Goal: Task Accomplishment & Management: Use online tool/utility

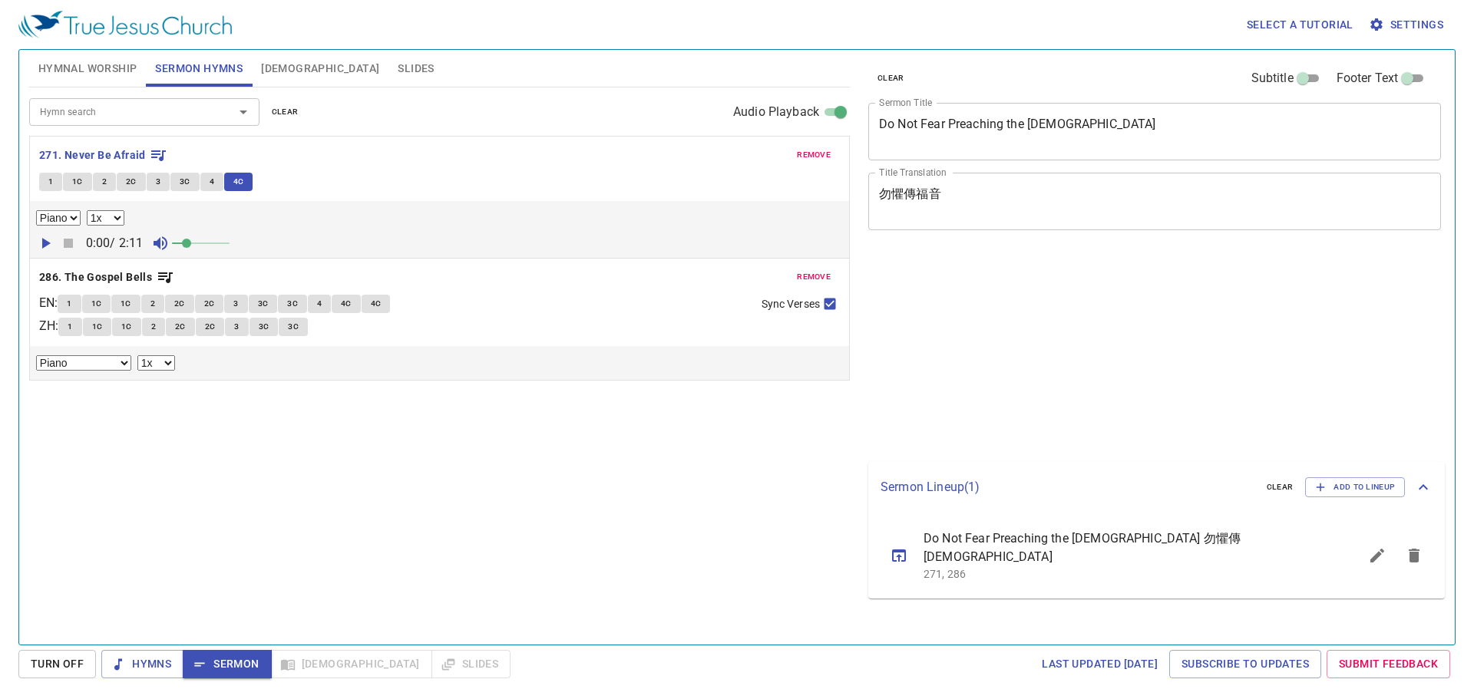
select select "1"
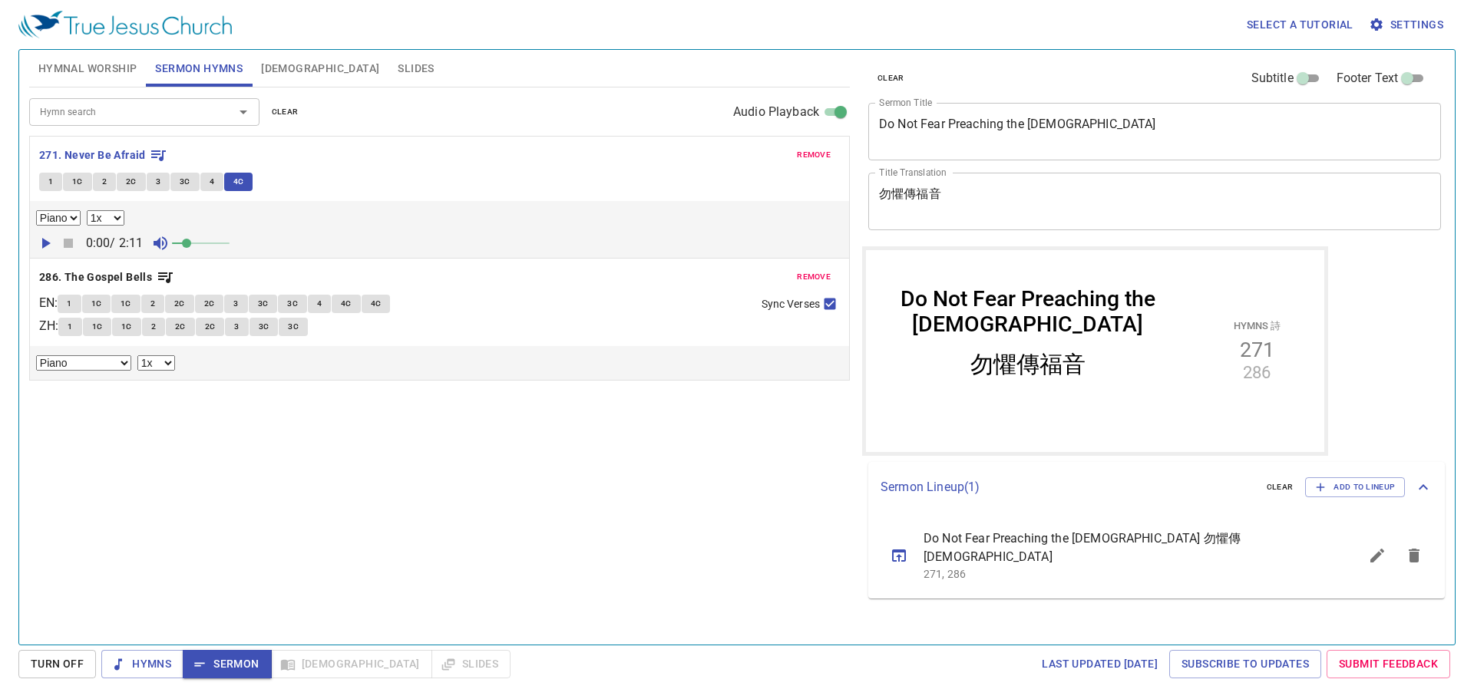
click at [232, 656] on span "Sermon" at bounding box center [227, 664] width 64 height 19
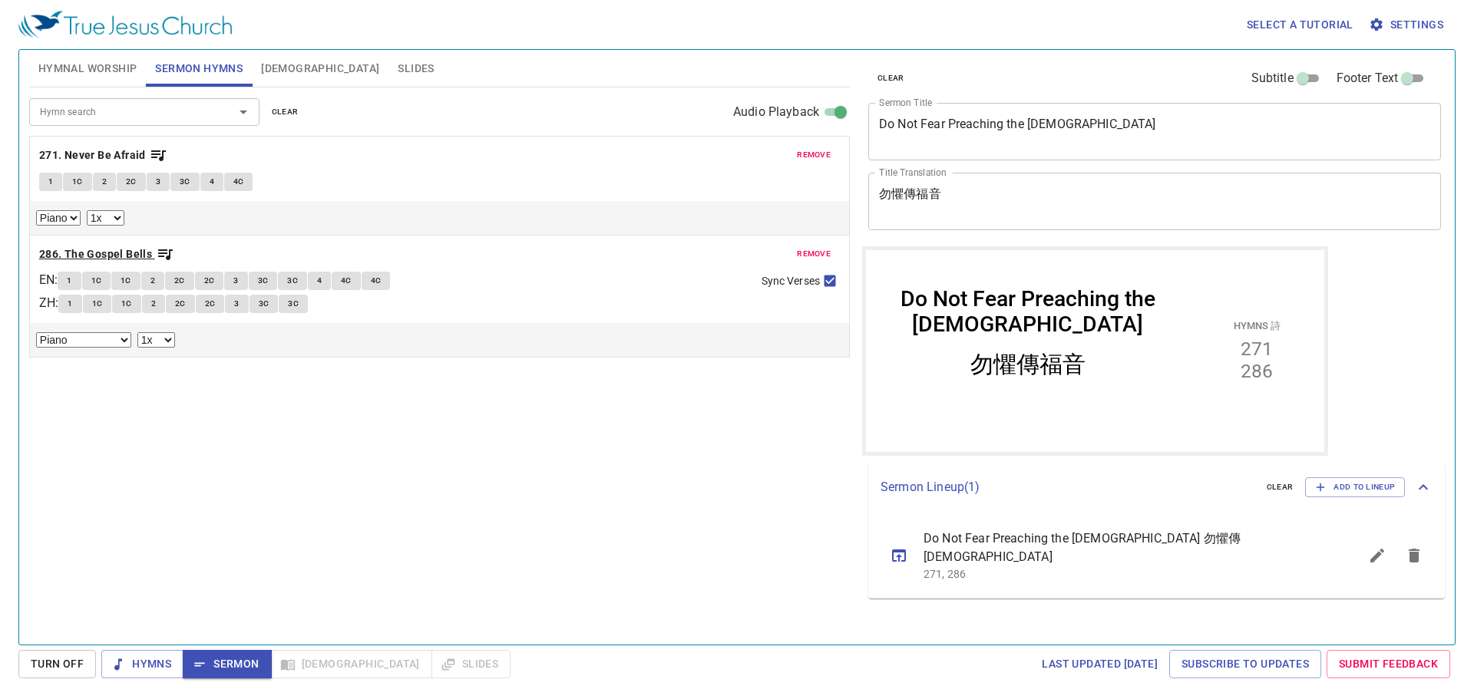
click at [137, 251] on b "286. The Gospel Bells" at bounding box center [95, 254] width 113 height 19
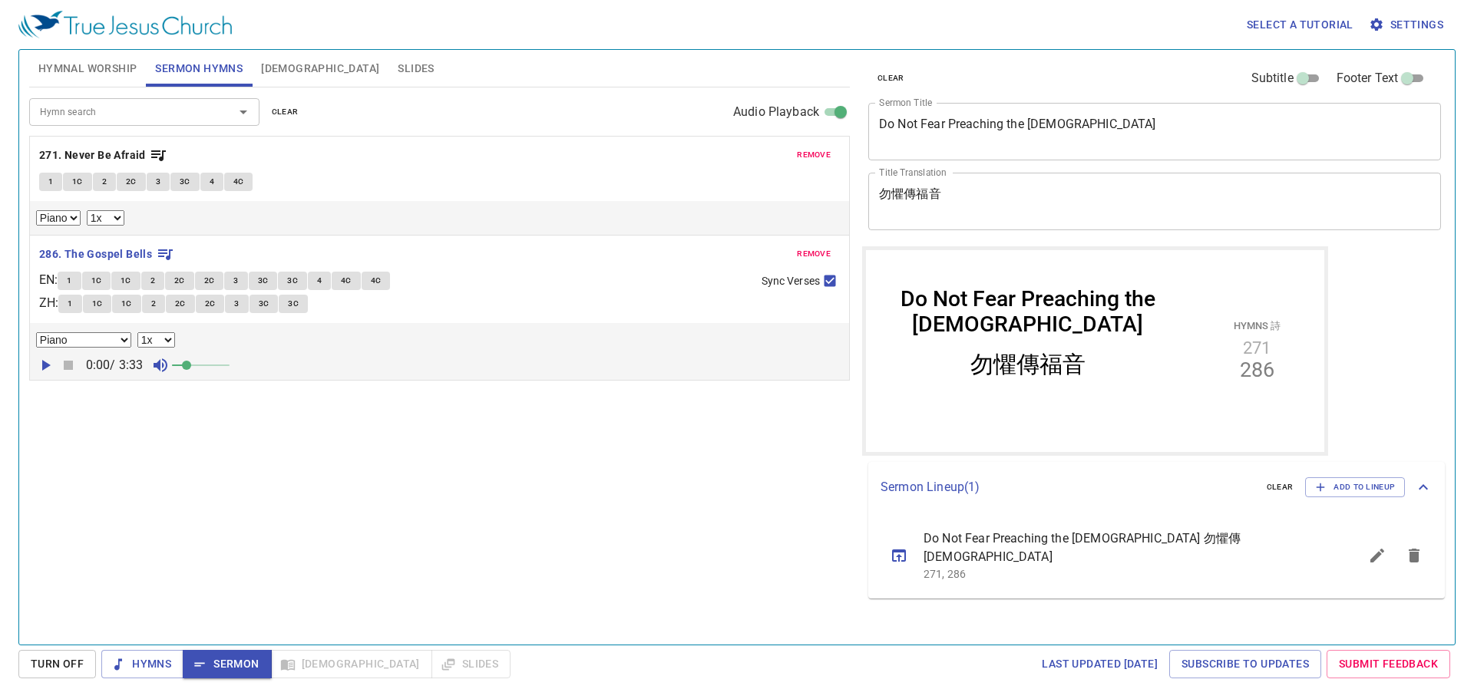
click at [138, 116] on input "Hymn search" at bounding box center [122, 112] width 176 height 18
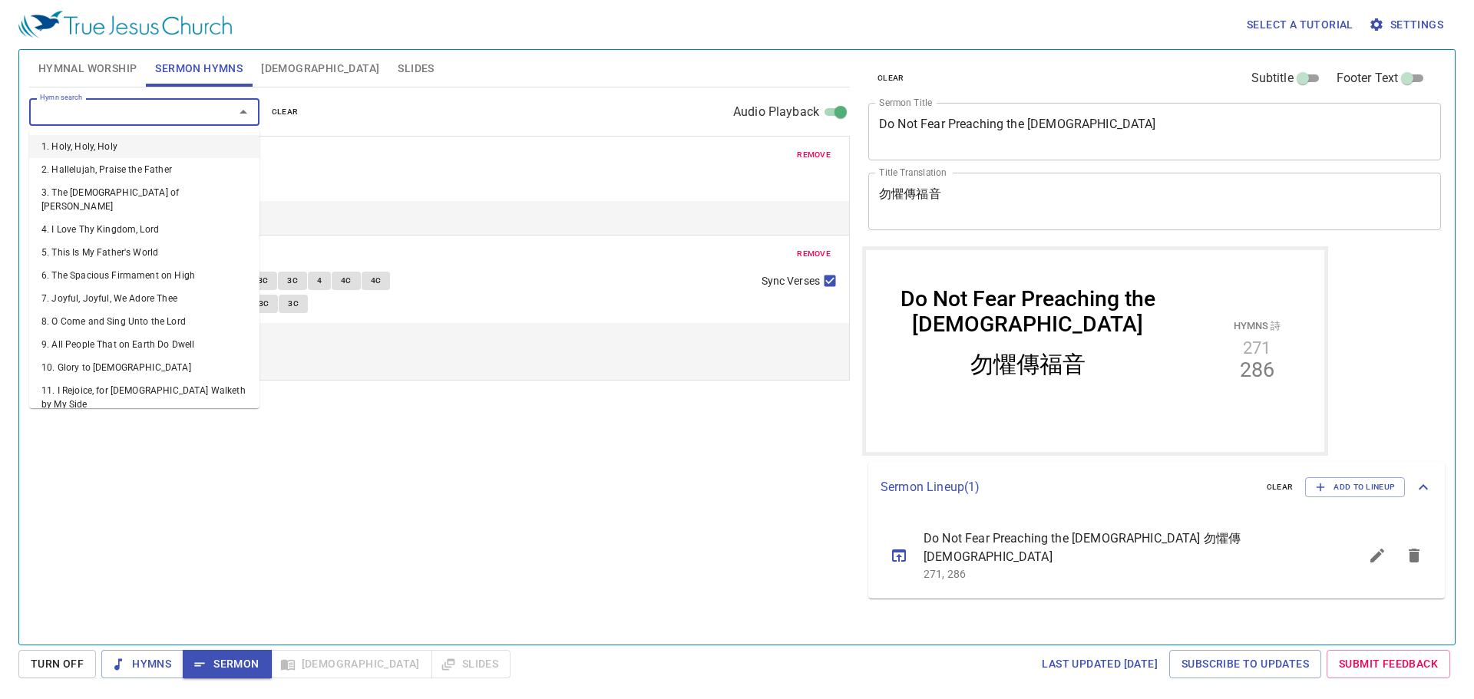
click at [467, 496] on div "Hymn search Hymn search clear Audio Playback remove 271. Never Be Afraid 1 1C 2…" at bounding box center [439, 360] width 821 height 544
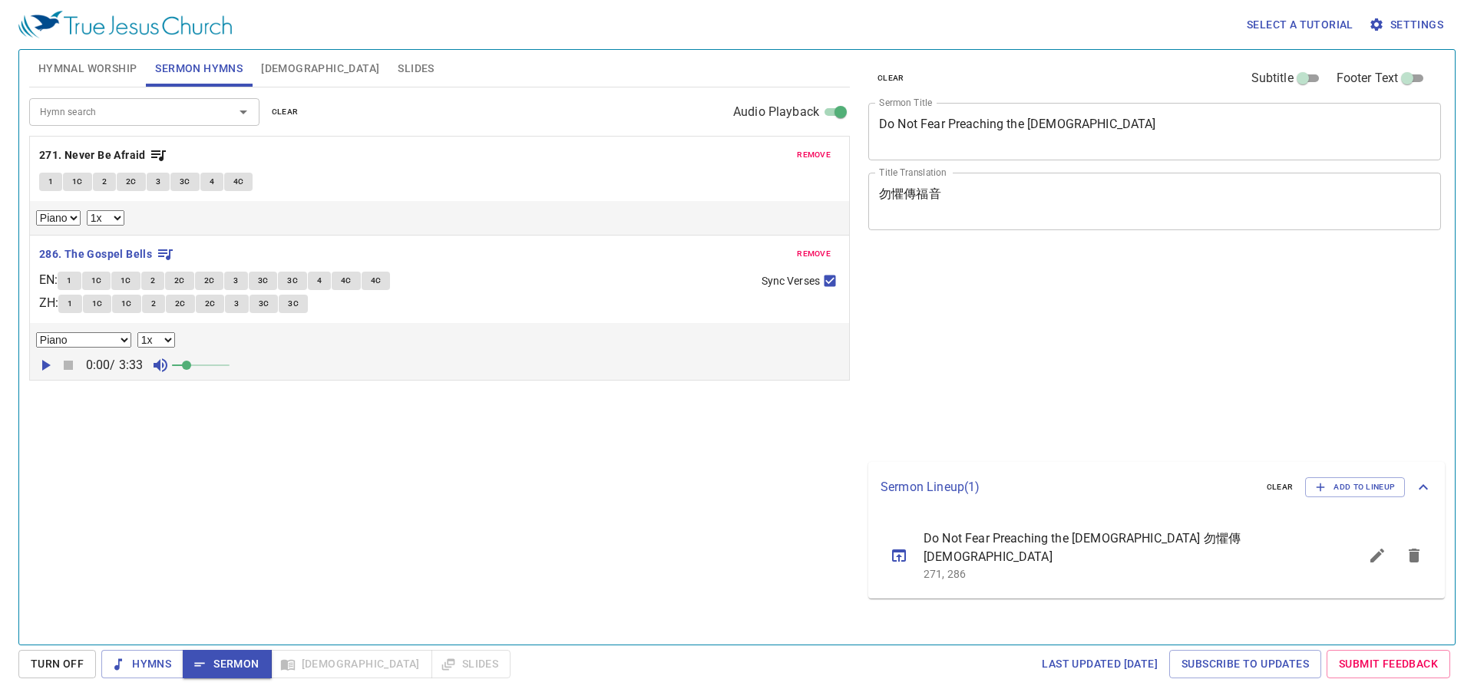
select select "1"
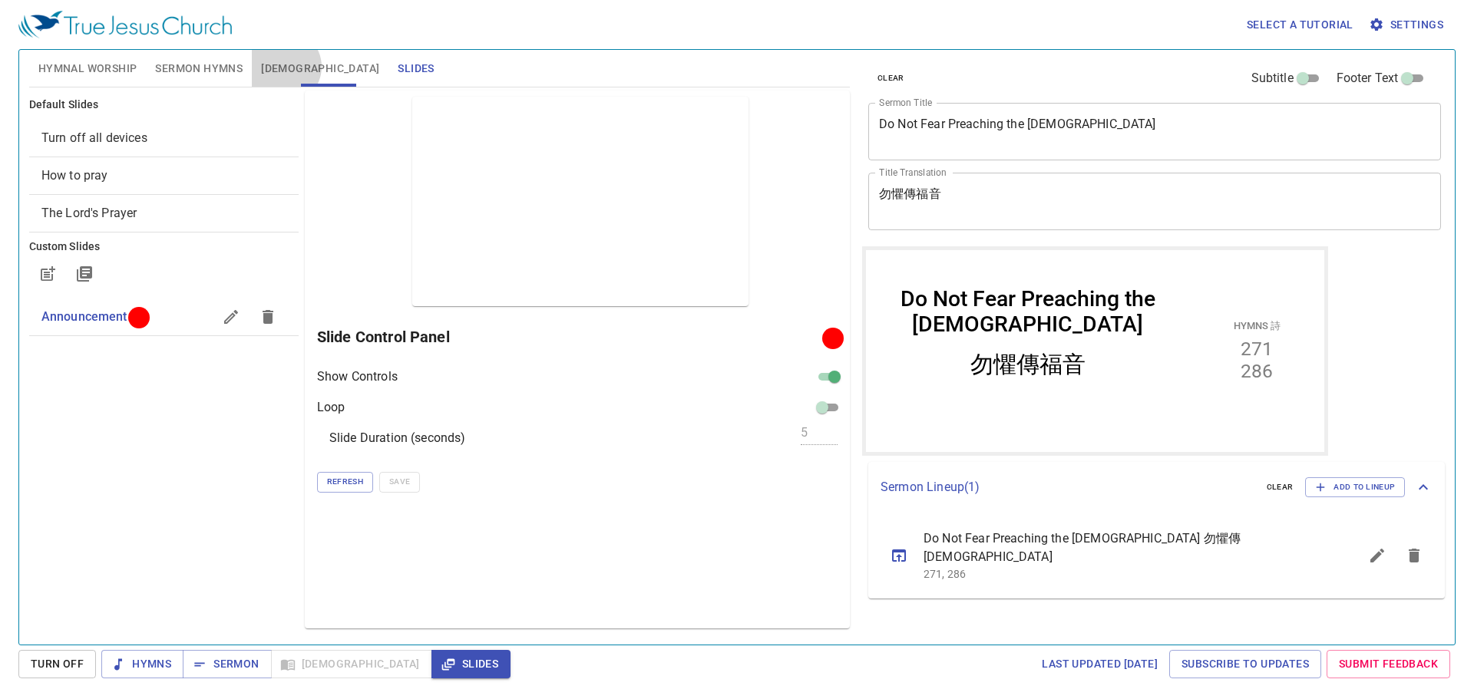
click at [284, 67] on span "[DEMOGRAPHIC_DATA]" at bounding box center [320, 68] width 118 height 19
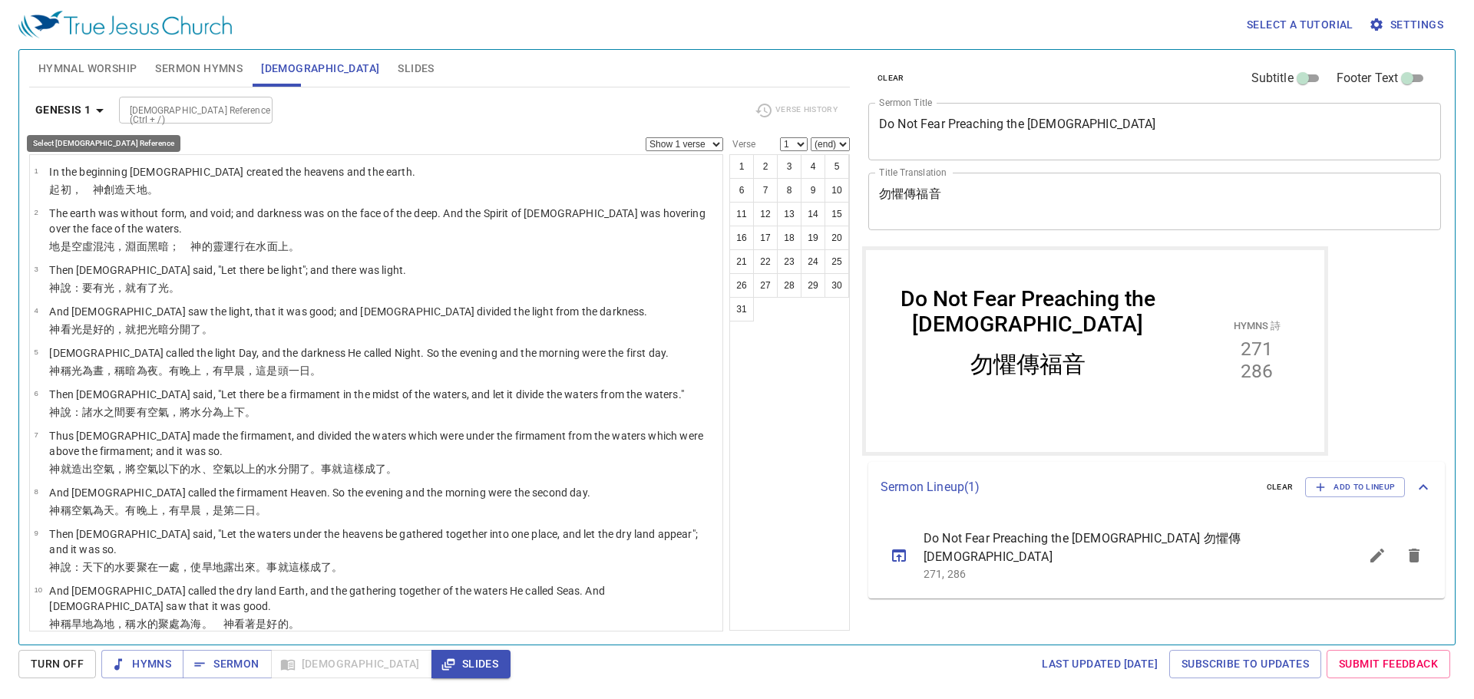
click at [80, 117] on b "Genesis 1" at bounding box center [63, 110] width 56 height 19
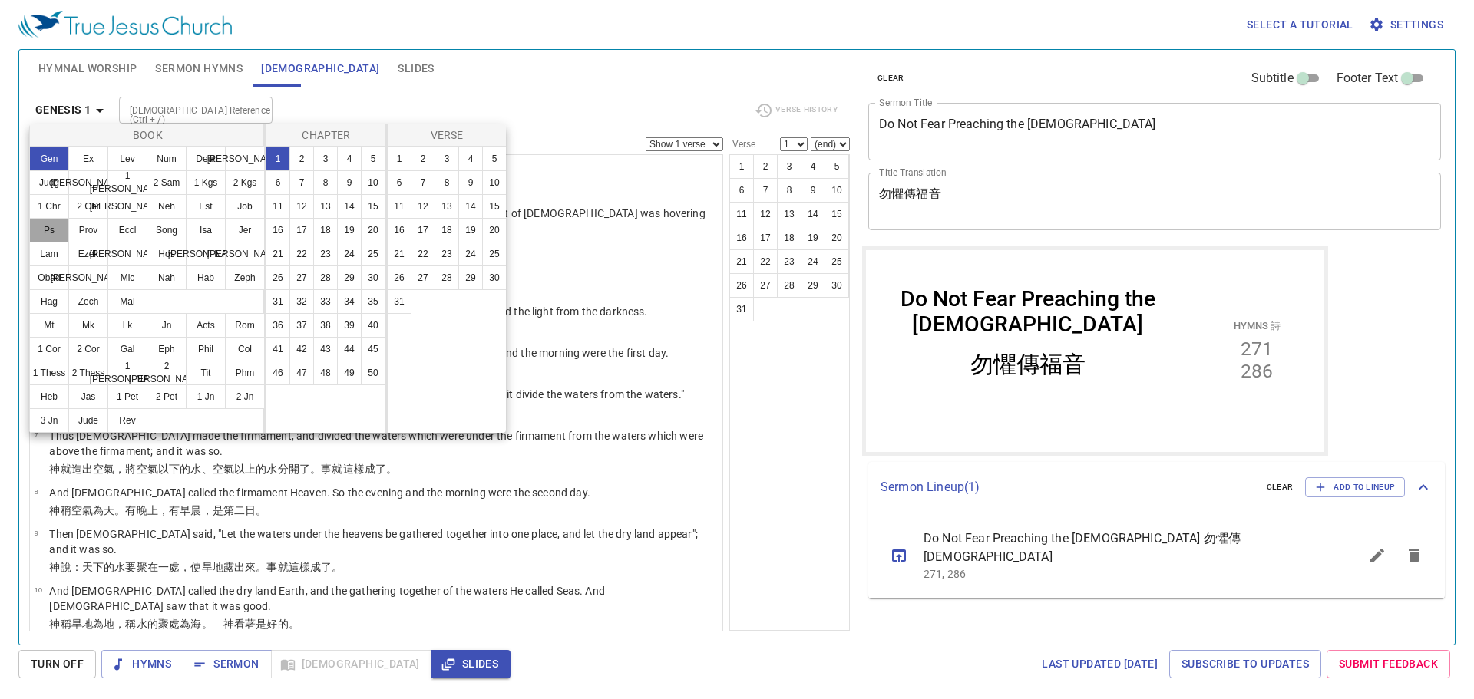
click at [61, 226] on button "Ps" at bounding box center [49, 230] width 40 height 25
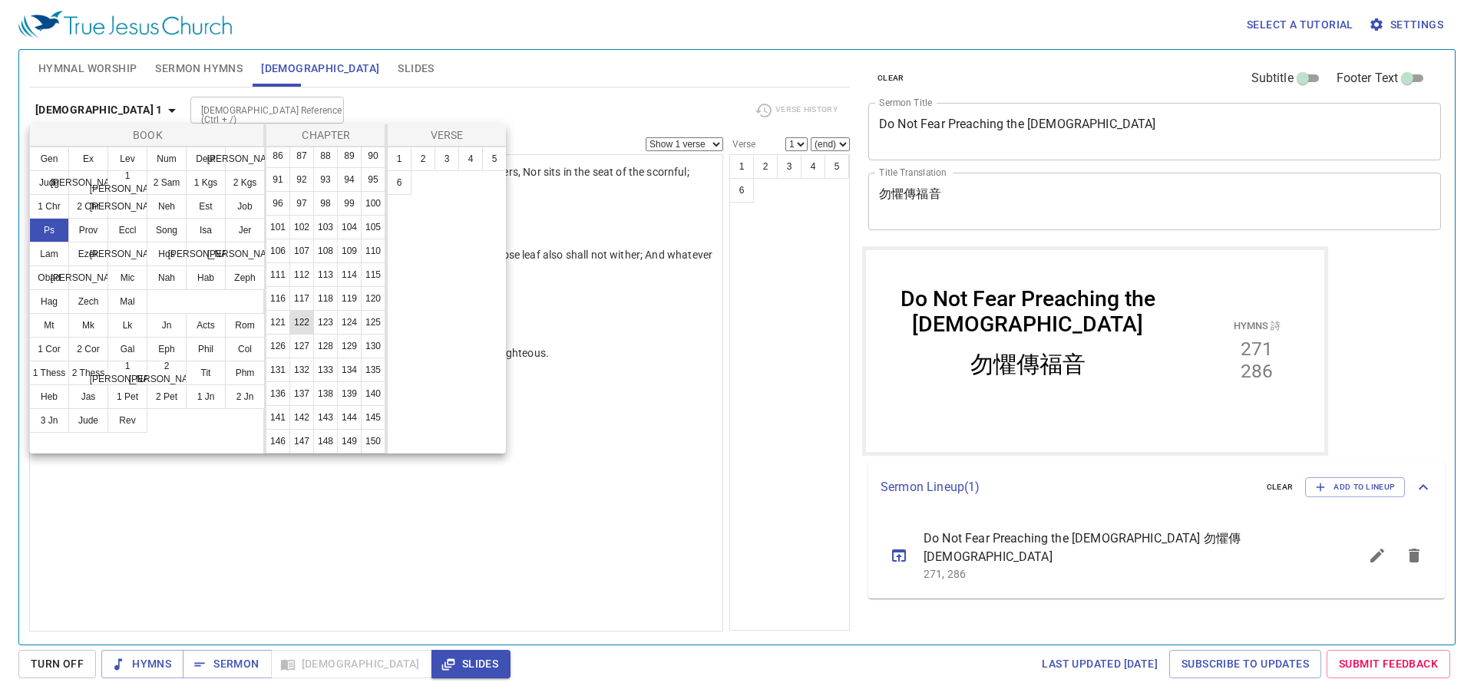
scroll to position [598, 0]
click at [284, 405] on button "141" at bounding box center [278, 417] width 25 height 25
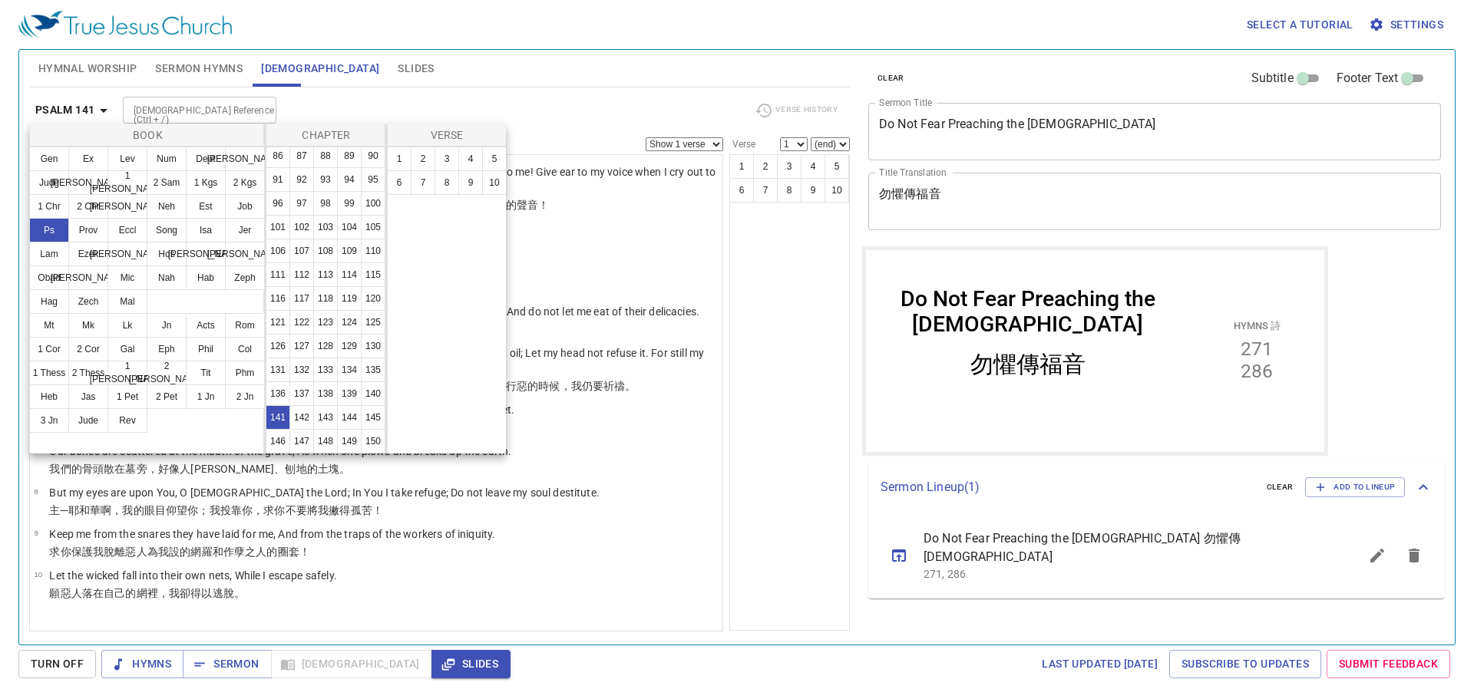
click at [817, 390] on div at bounding box center [737, 349] width 1474 height 699
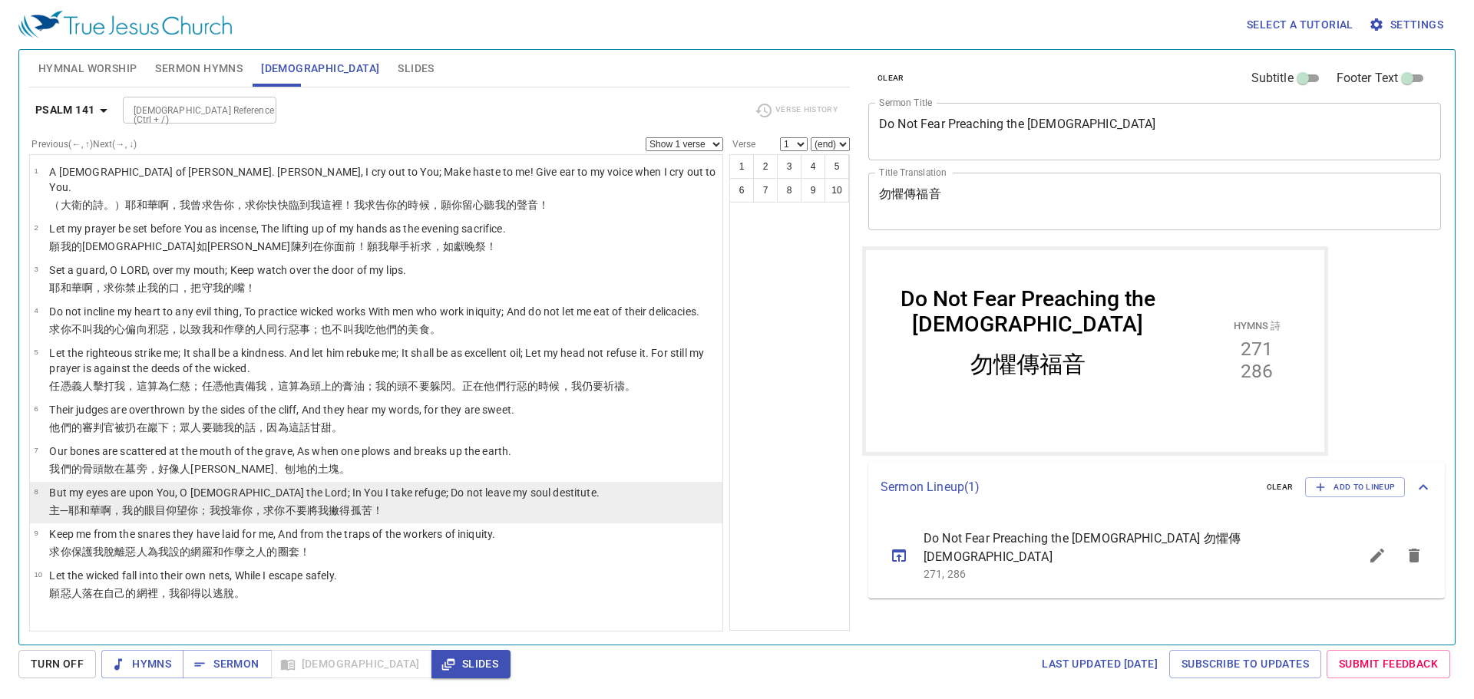
click at [352, 485] on p "But my eyes are upon You, O GOD the Lord; In You I take refuge; Do not leave my…" at bounding box center [324, 492] width 550 height 15
select select "8"
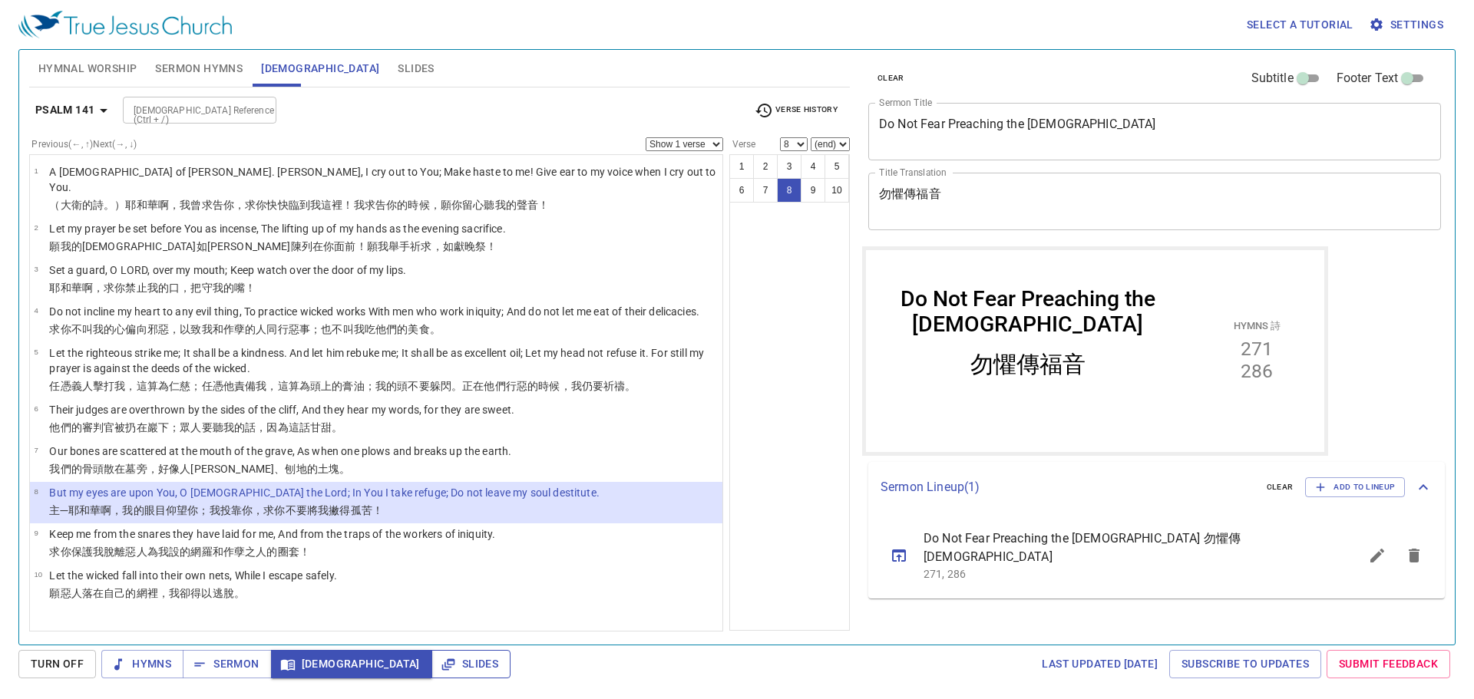
click at [444, 658] on span "Slides" at bounding box center [471, 664] width 55 height 19
click at [1356, 487] on span "Add to Lineup" at bounding box center [1355, 488] width 80 height 14
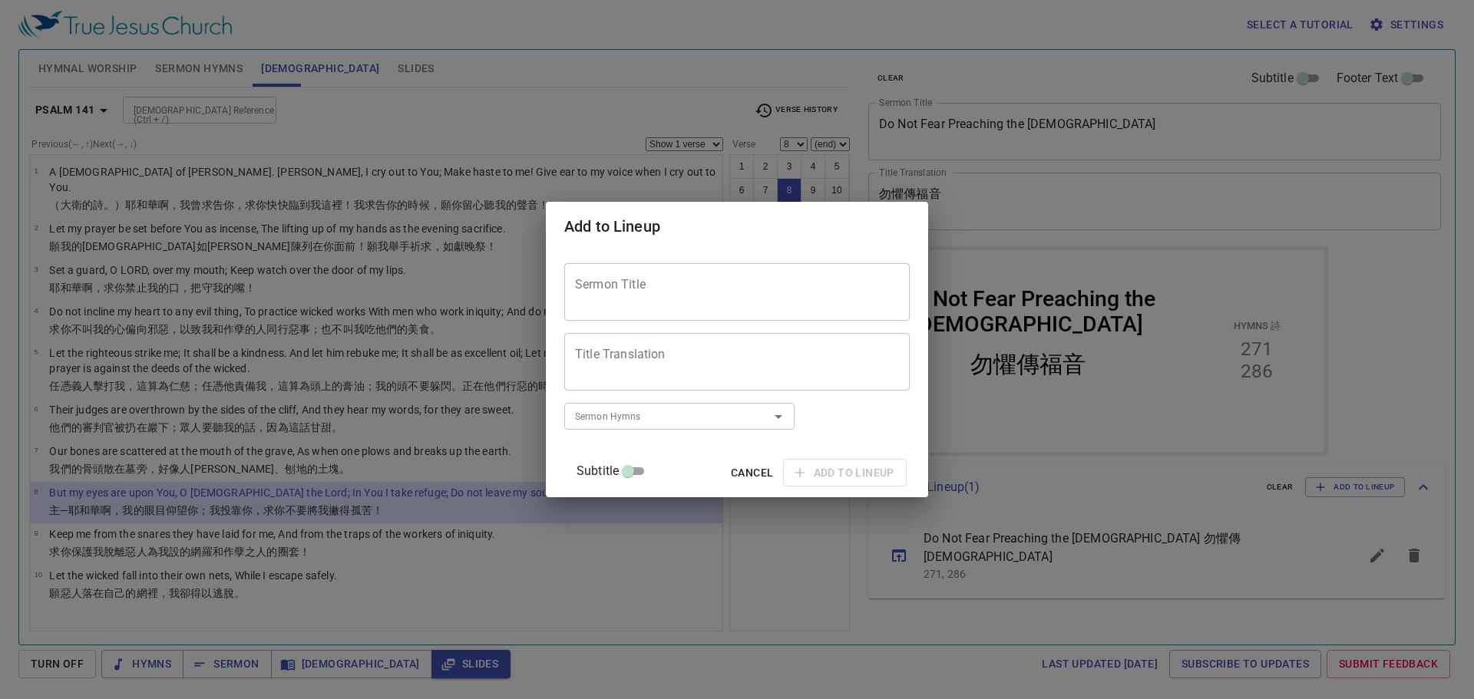
click at [716, 288] on textarea "Sermon Title" at bounding box center [737, 291] width 324 height 29
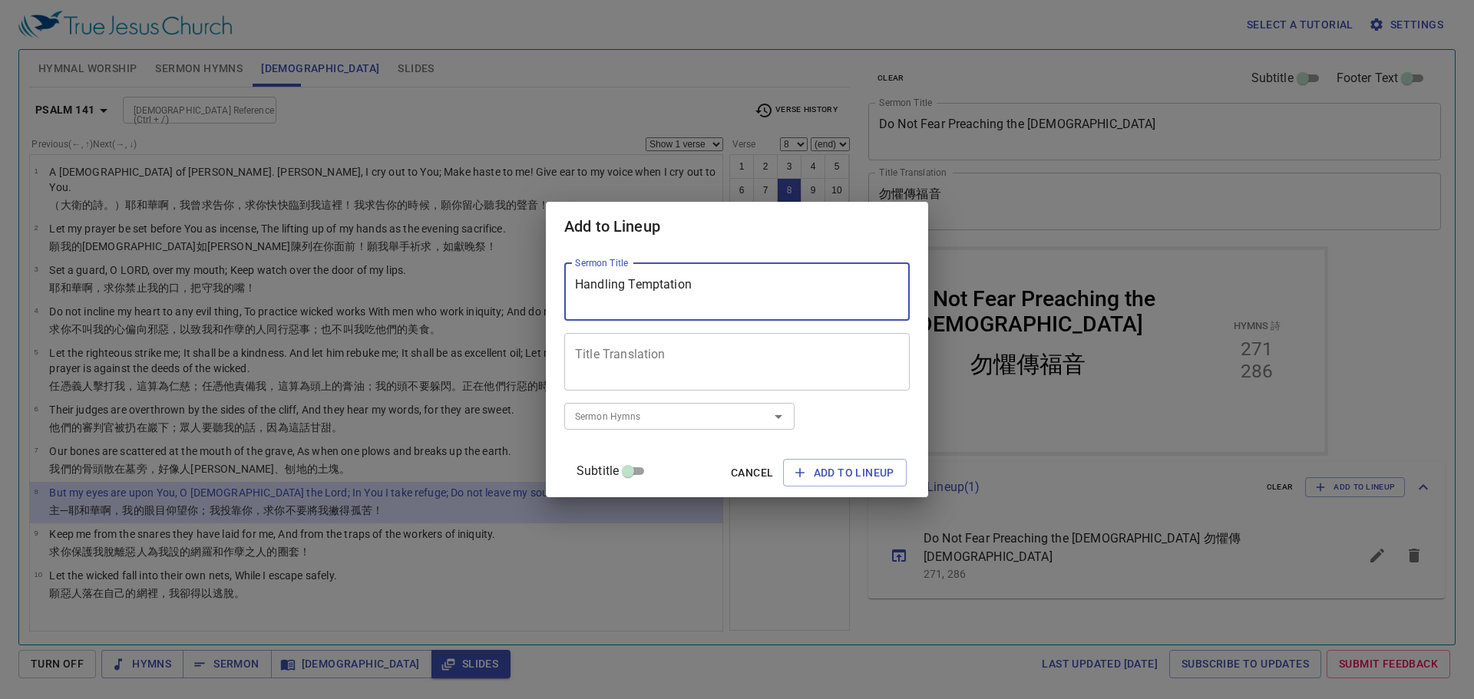
type textarea "Handling Temptation"
click at [768, 356] on textarea "Title Translation" at bounding box center [737, 361] width 324 height 29
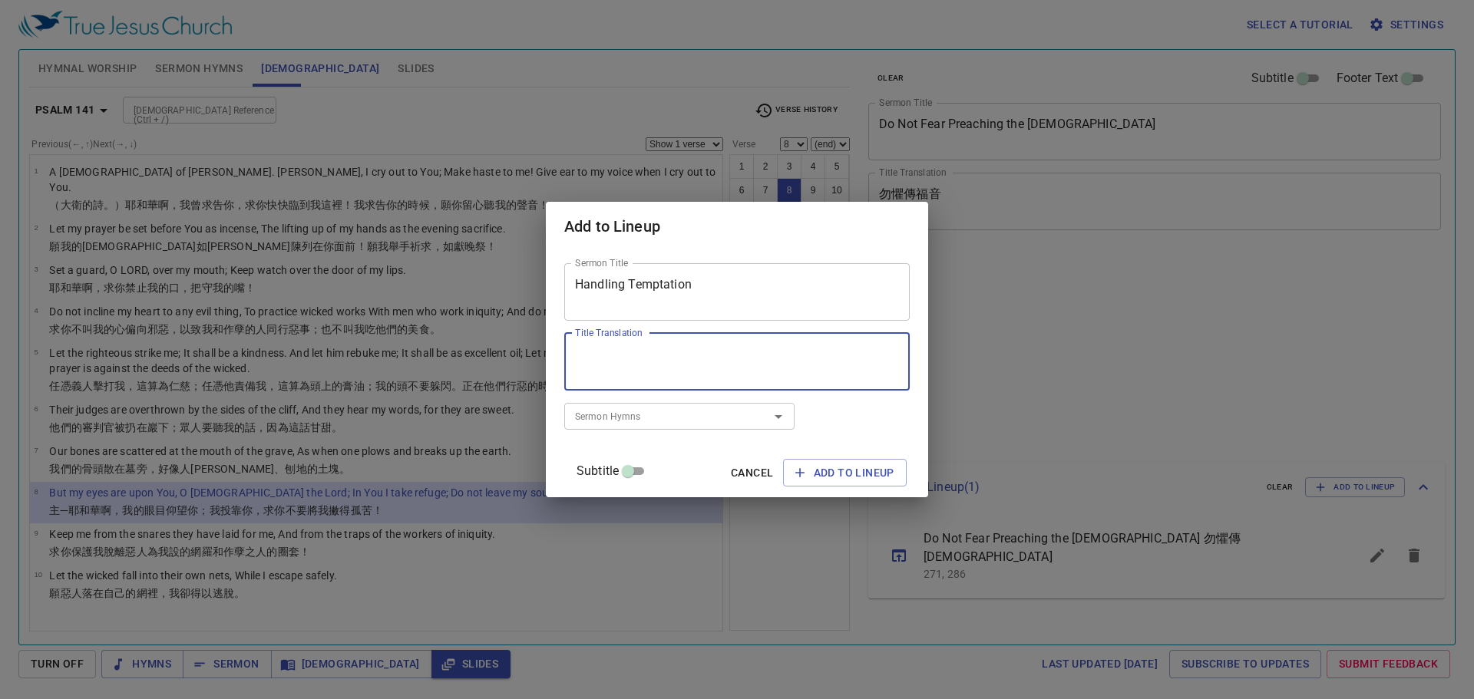
select select "8"
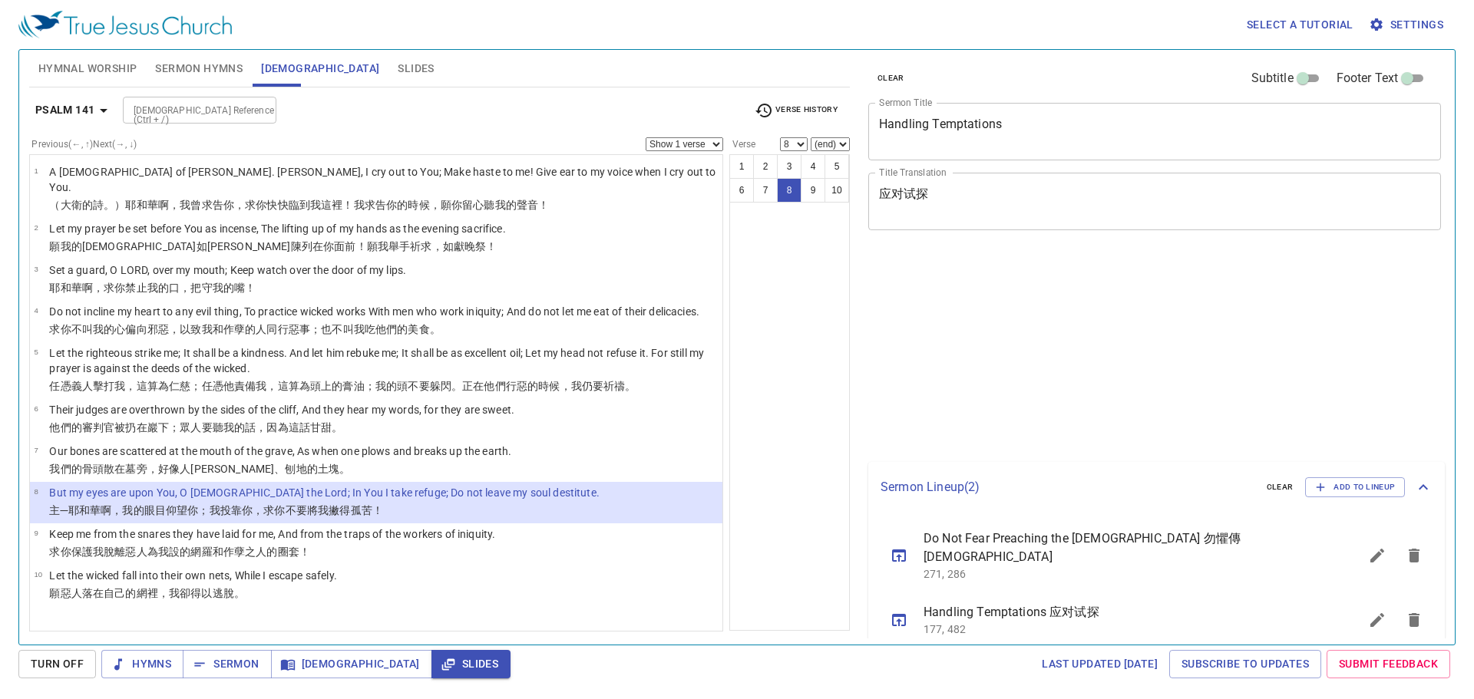
select select "8"
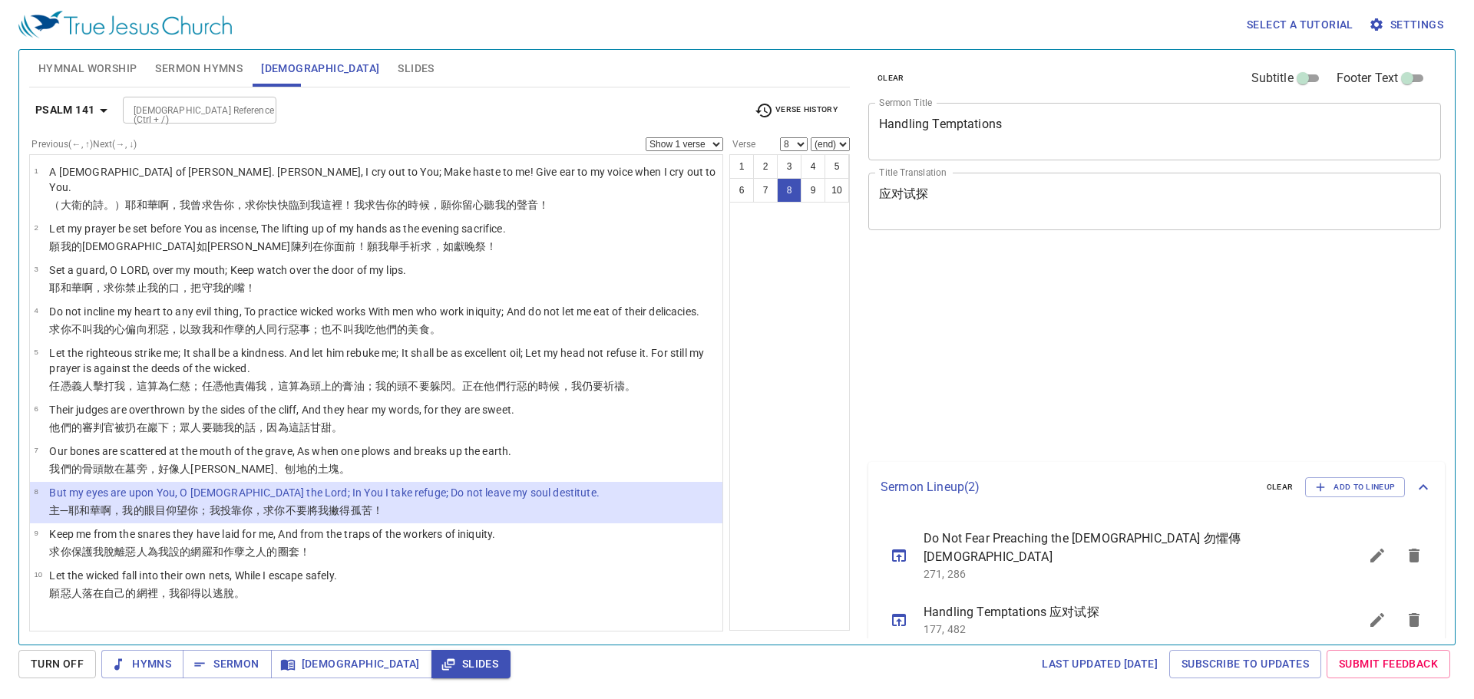
select select "8"
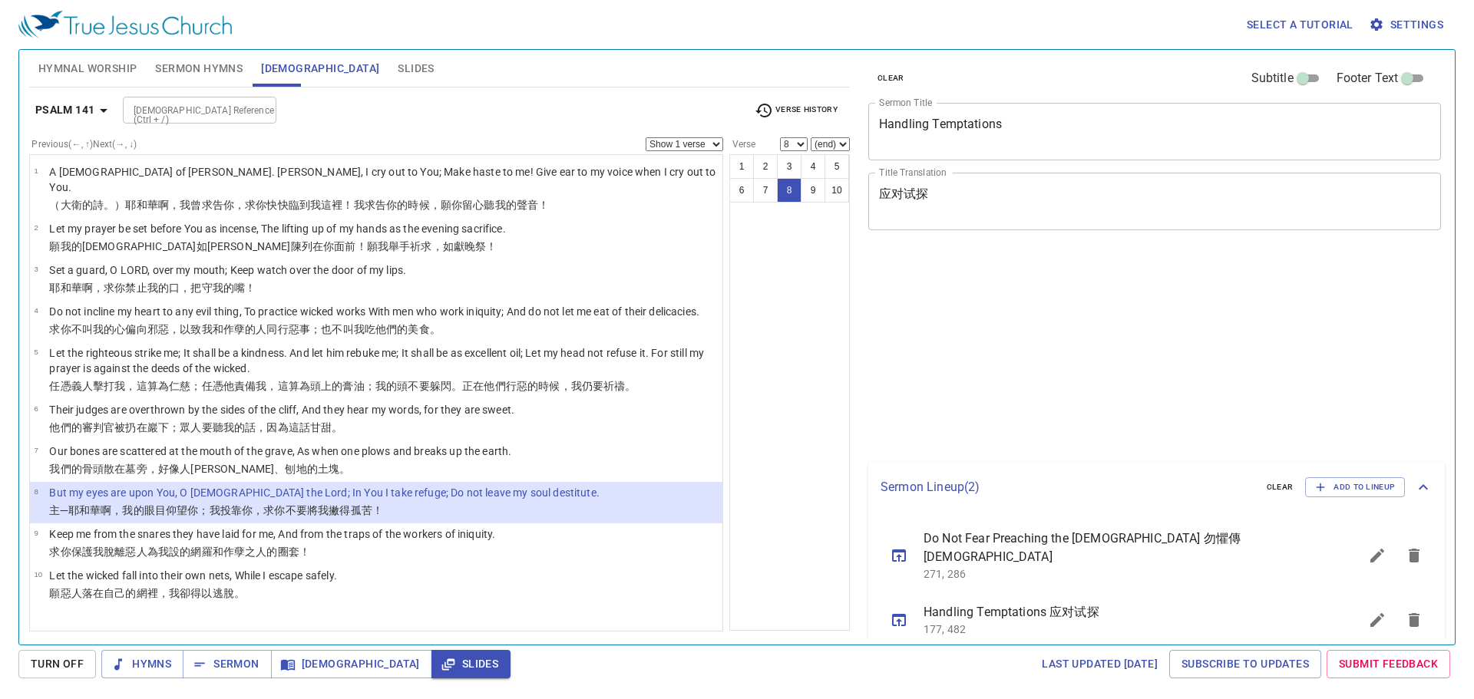
select select "8"
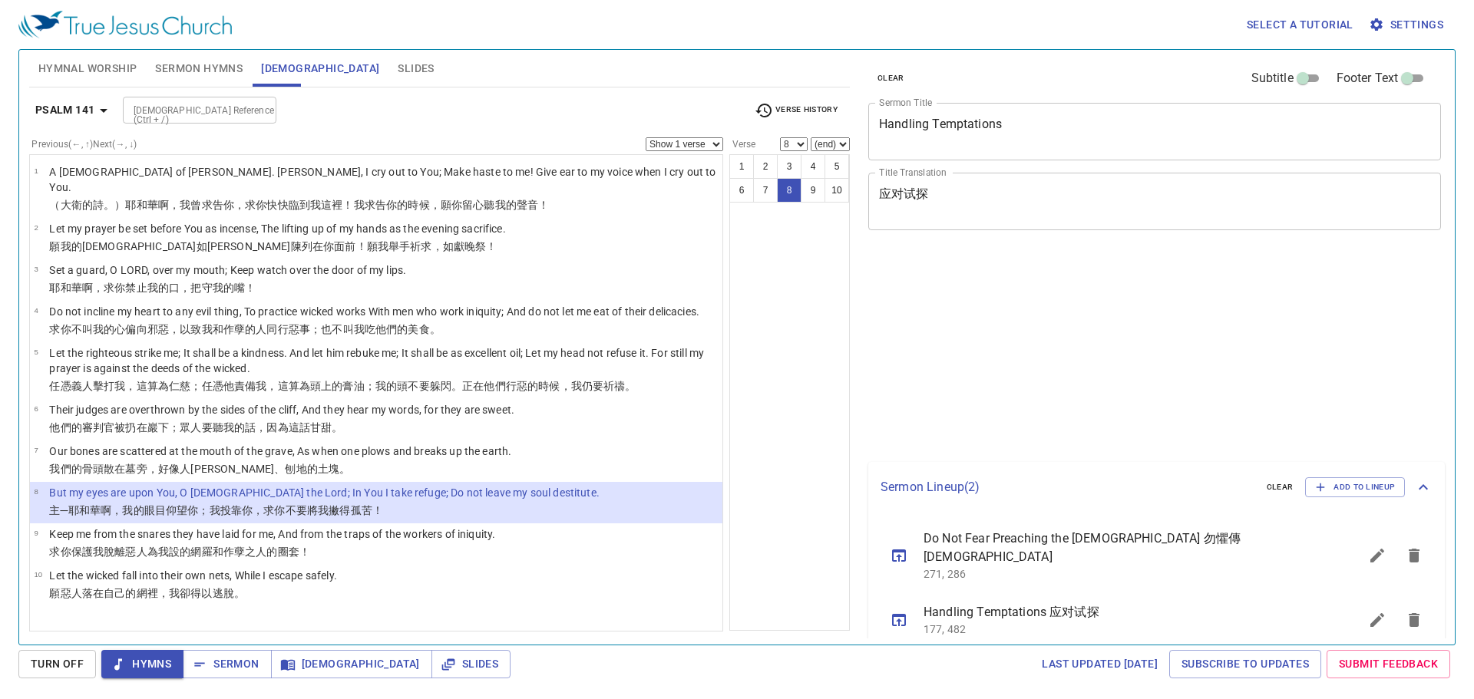
select select "8"
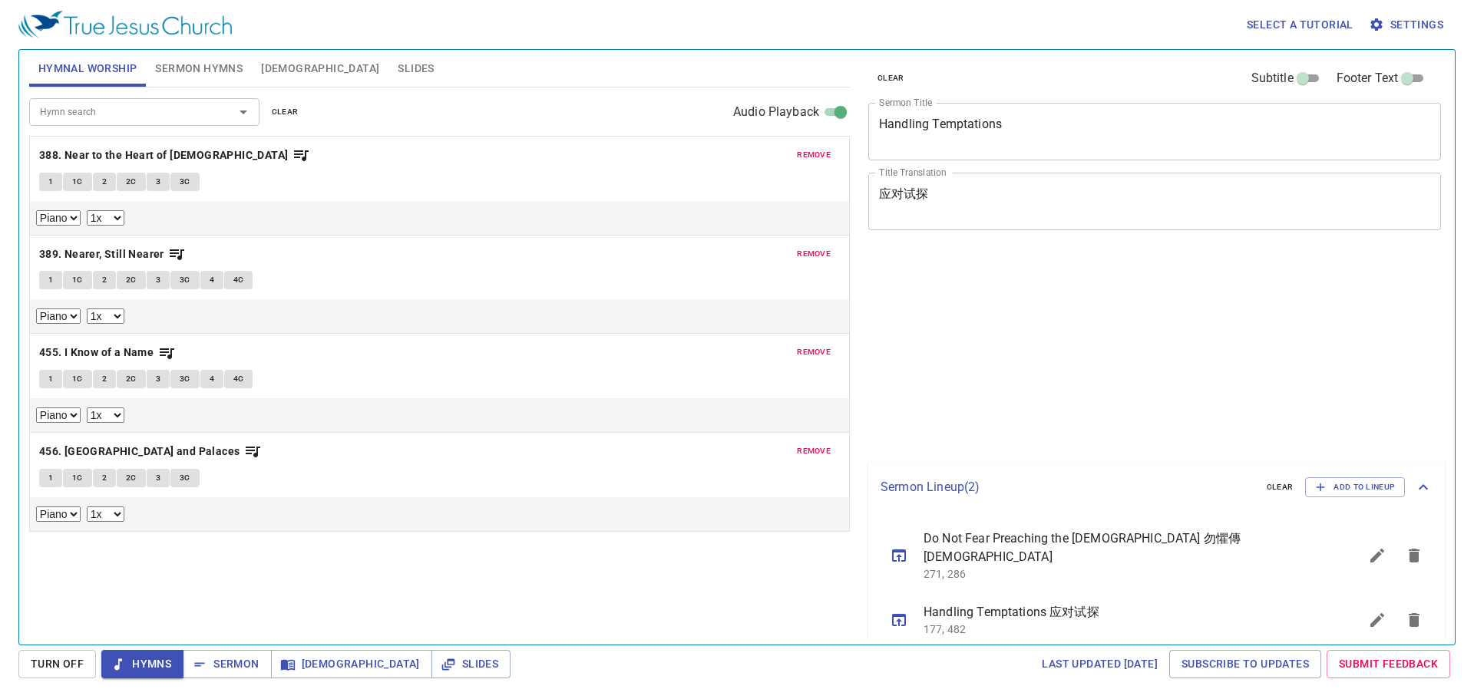
select select "1"
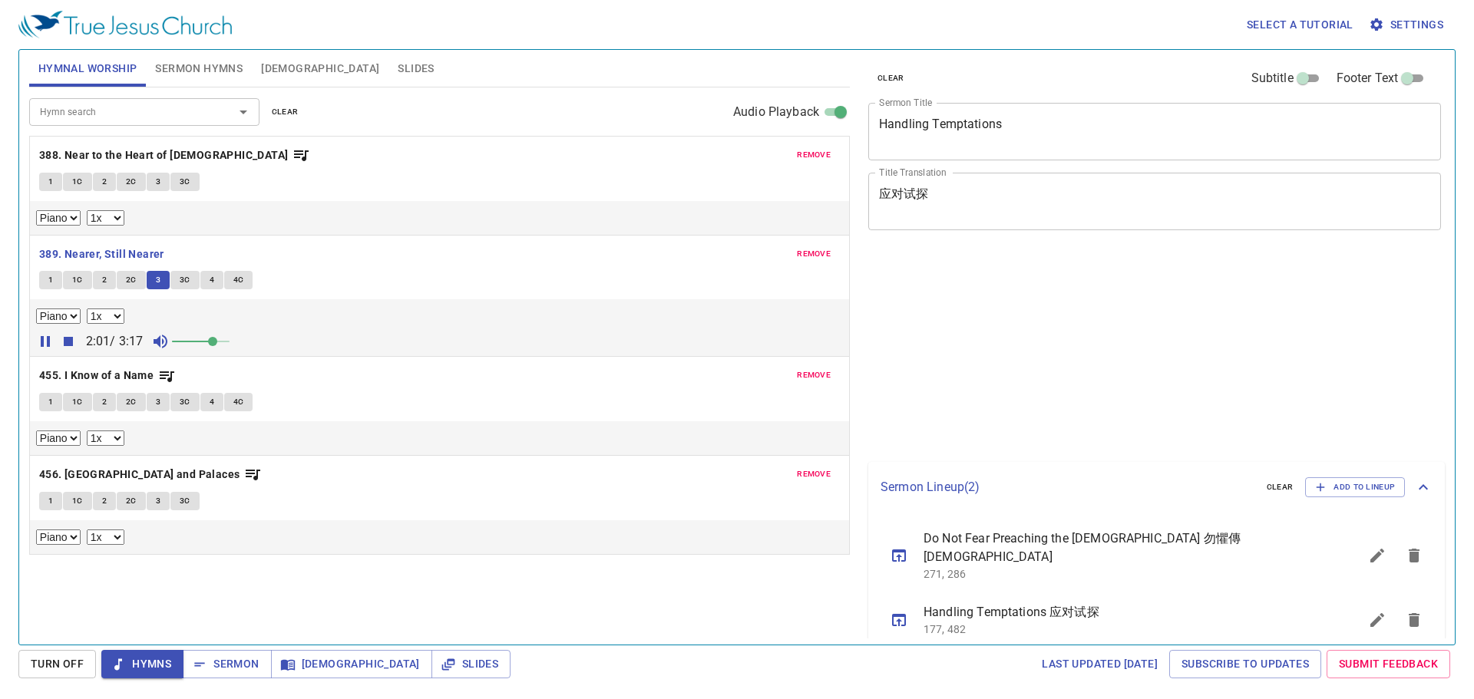
select select "1"
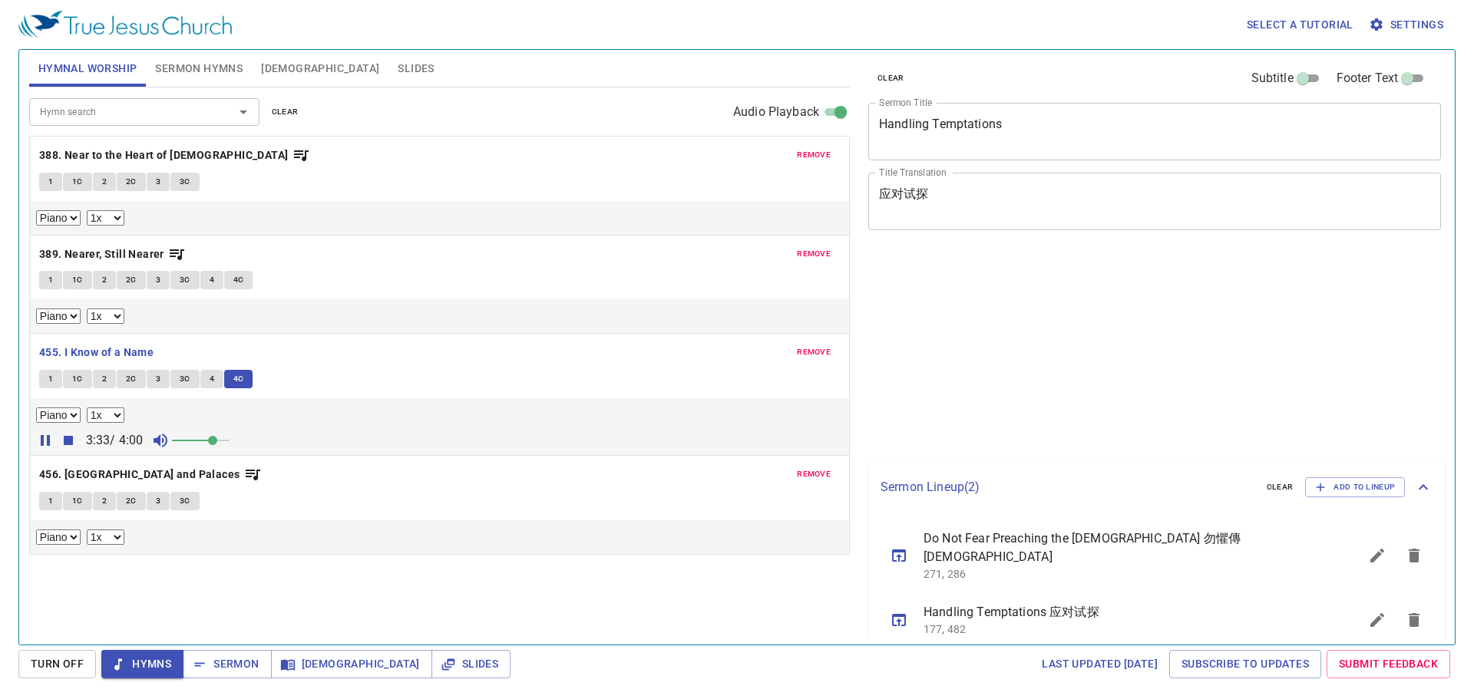
select select "1"
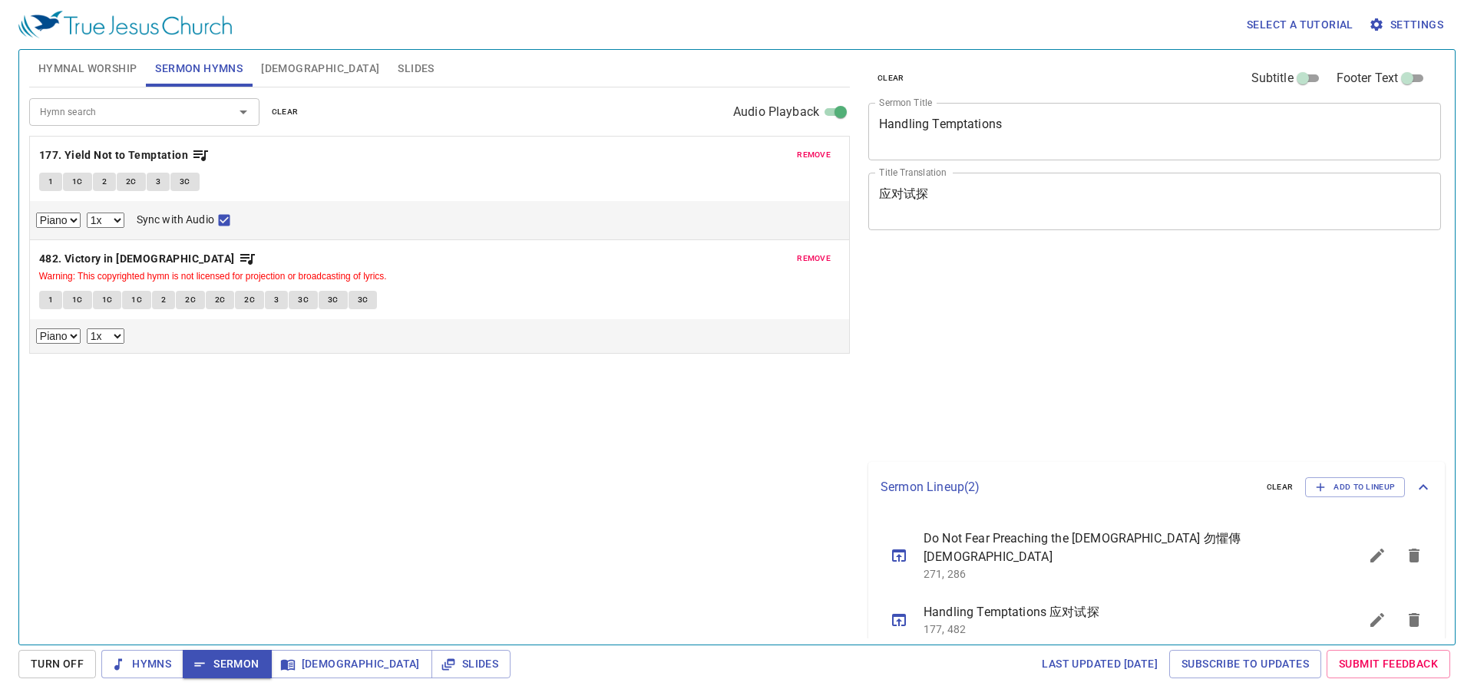
select select "1"
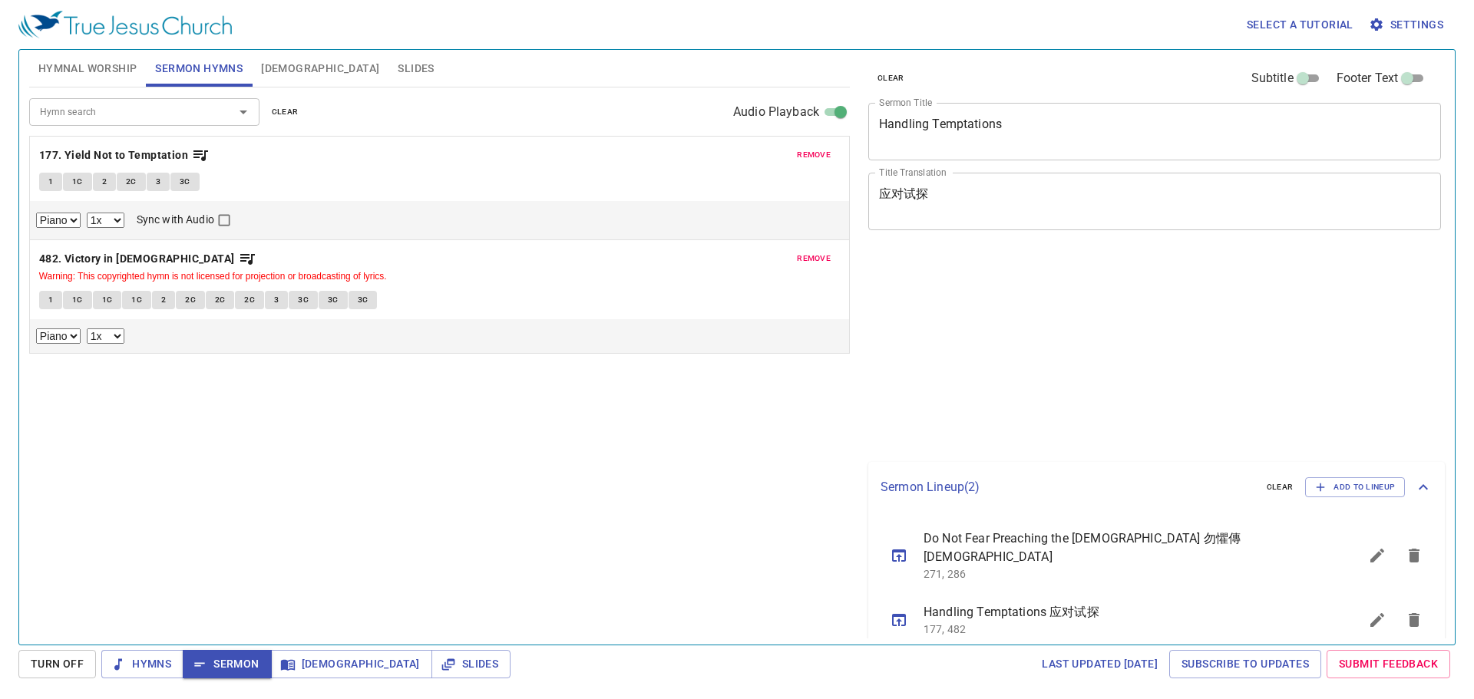
select select "1"
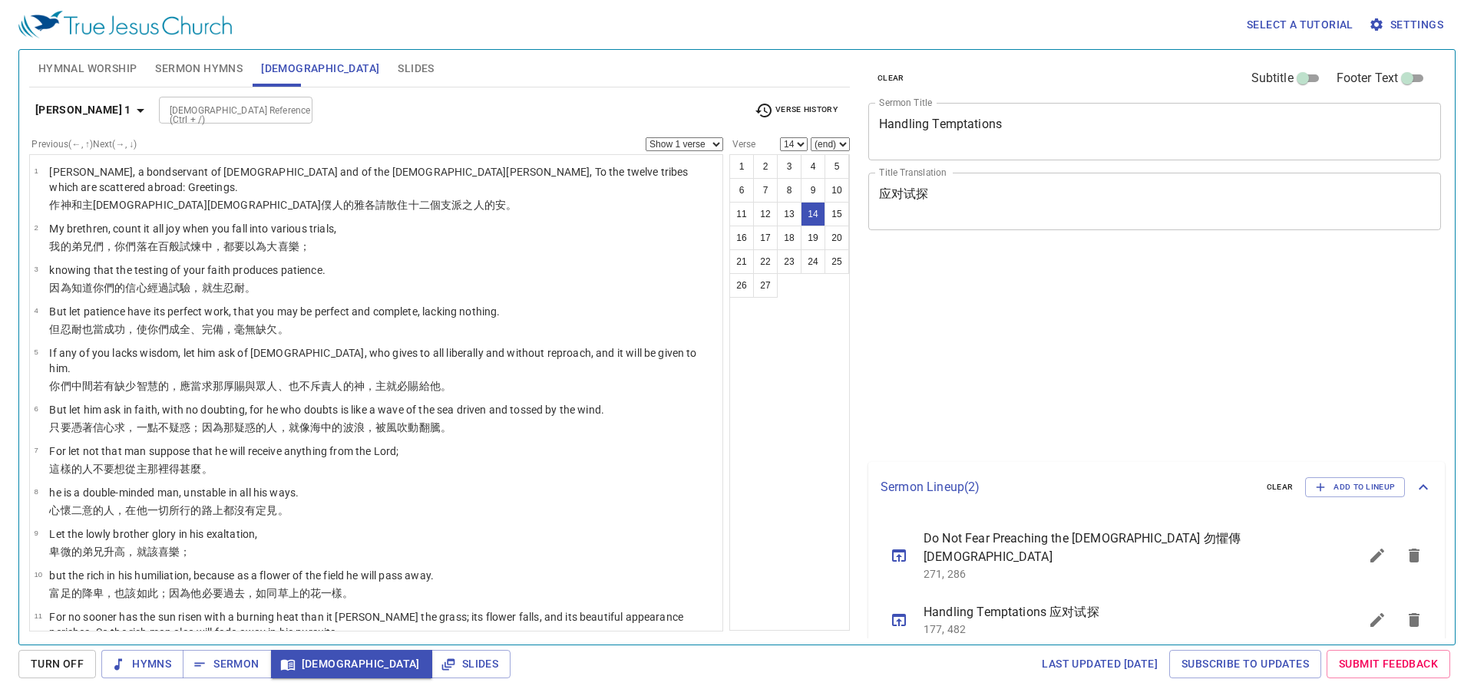
select select "14"
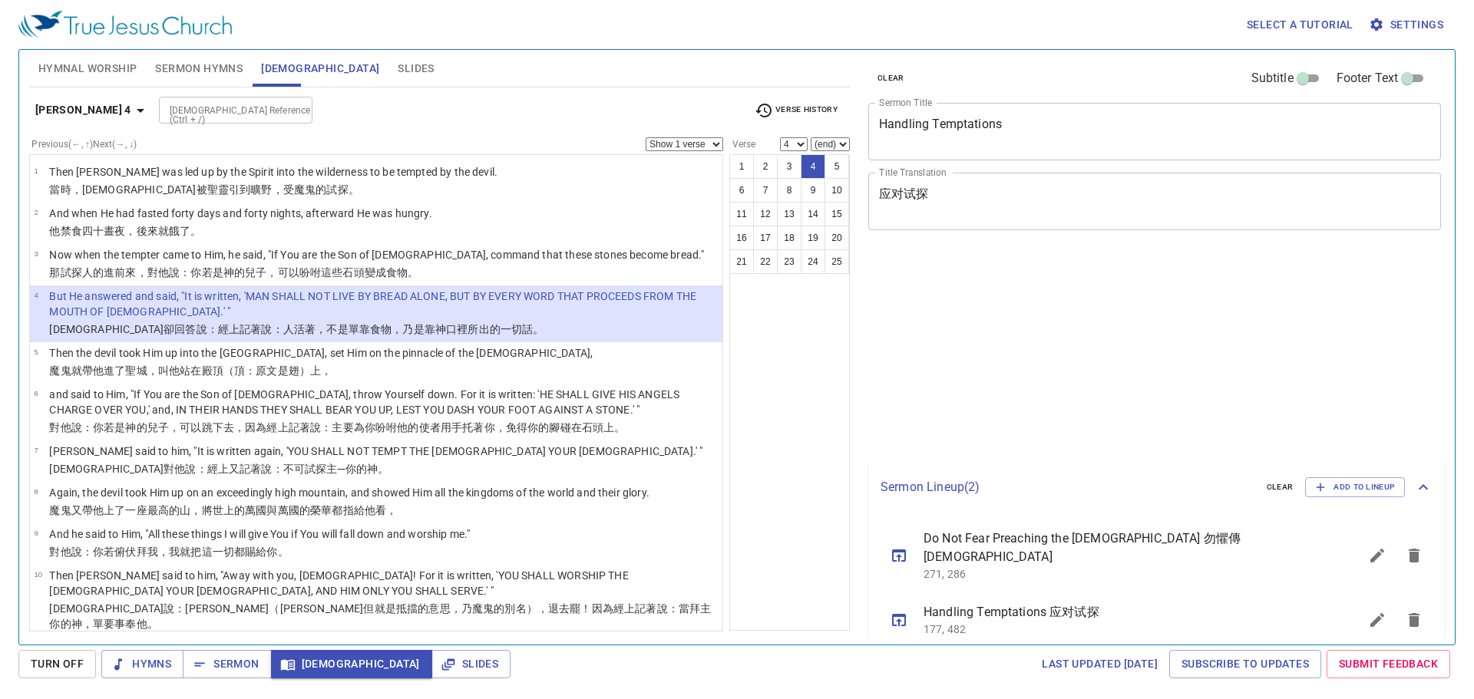
select select "4"
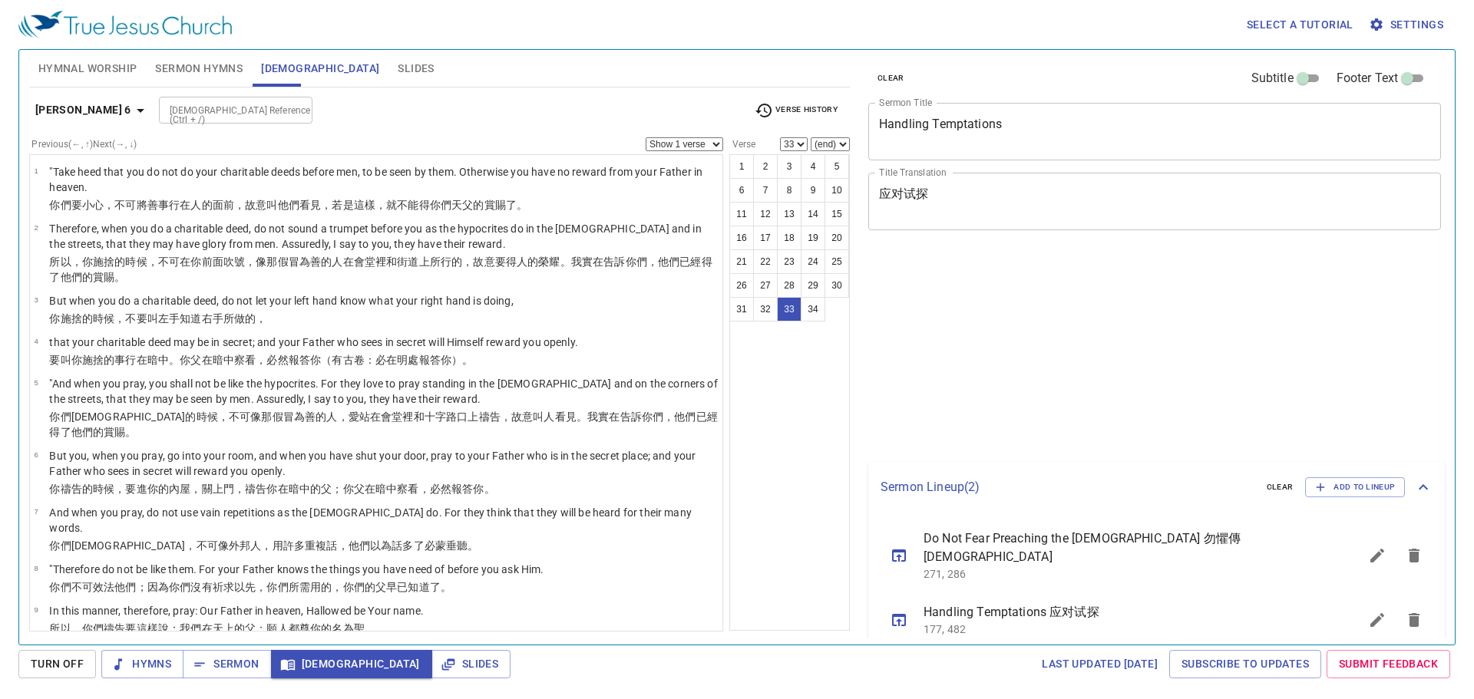
select select "33"
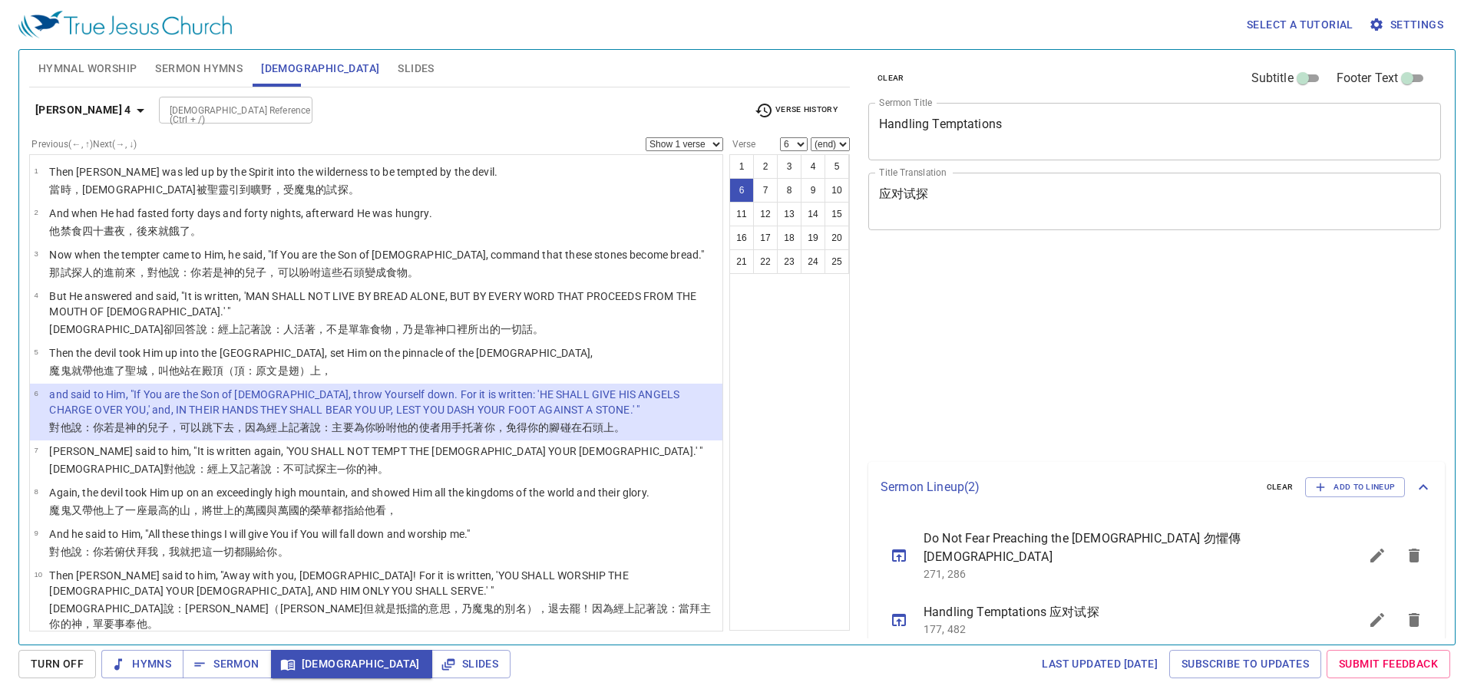
select select "6"
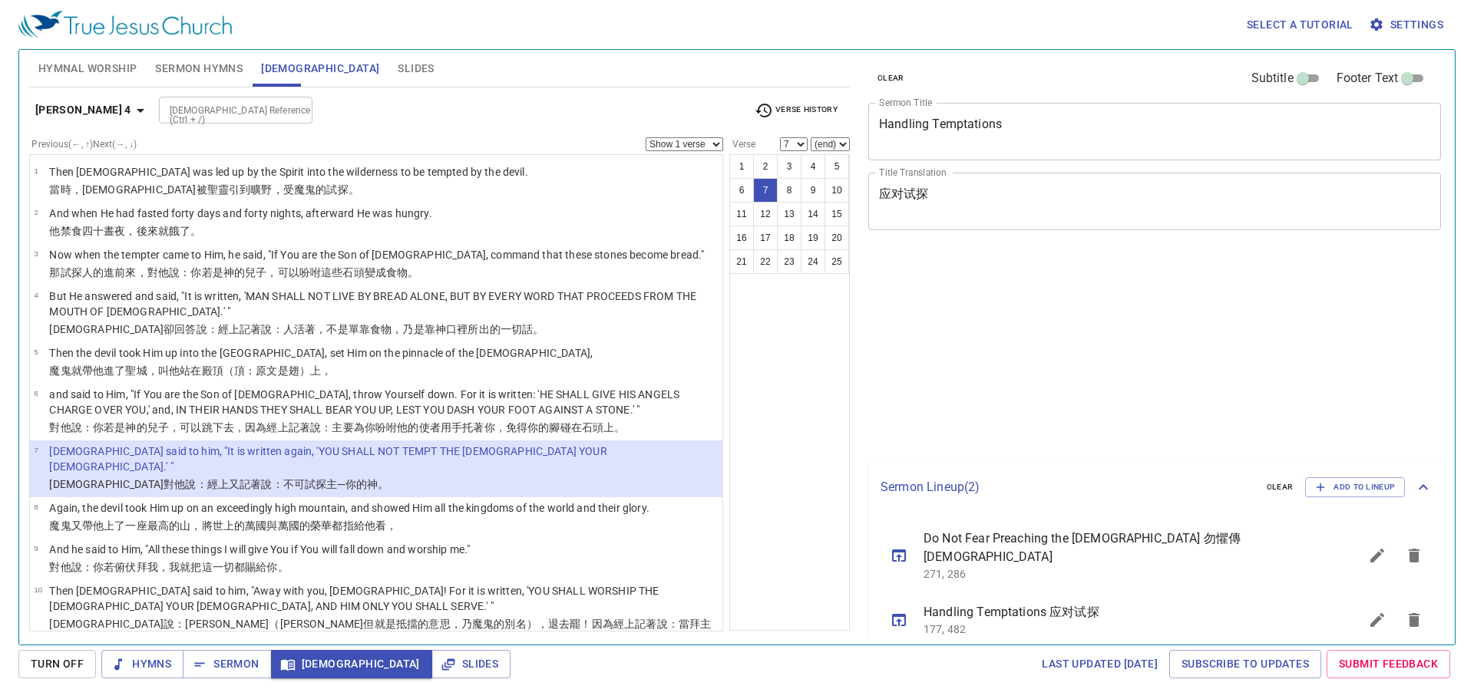
select select "7"
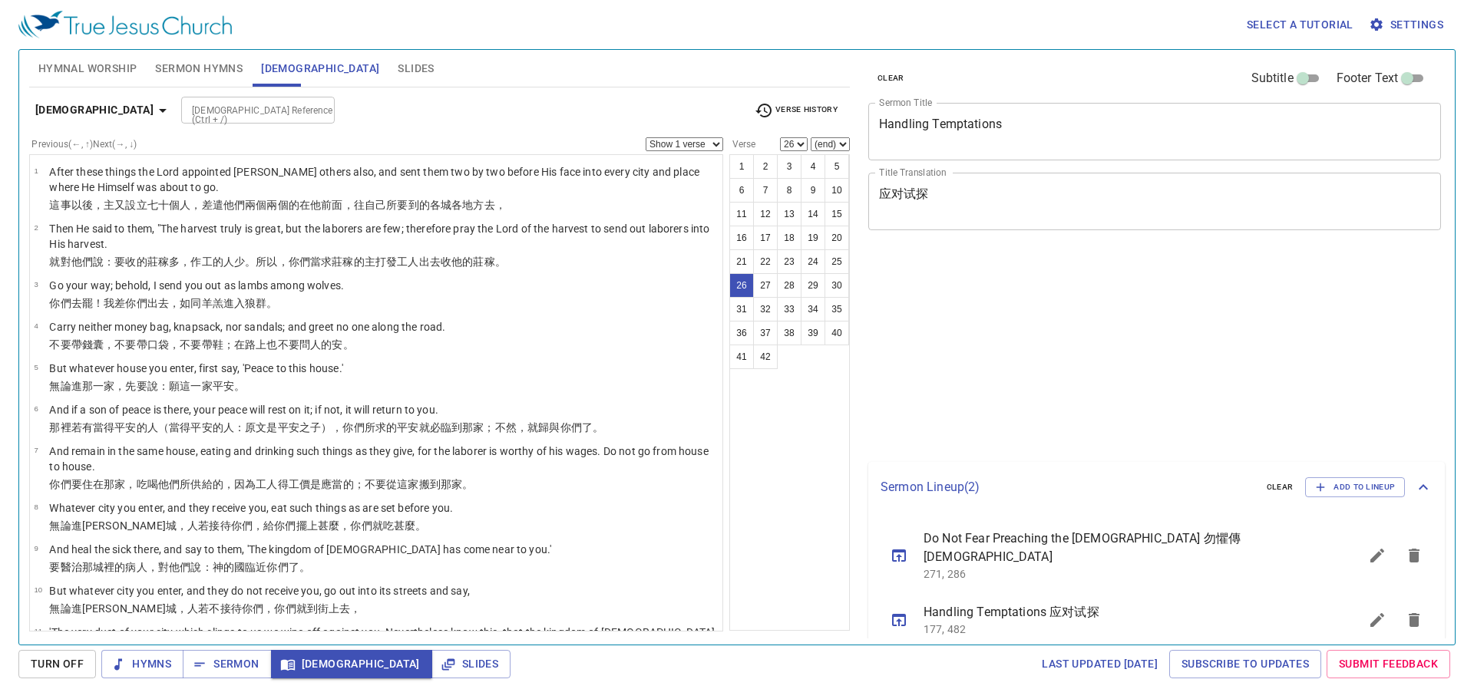
select select "26"
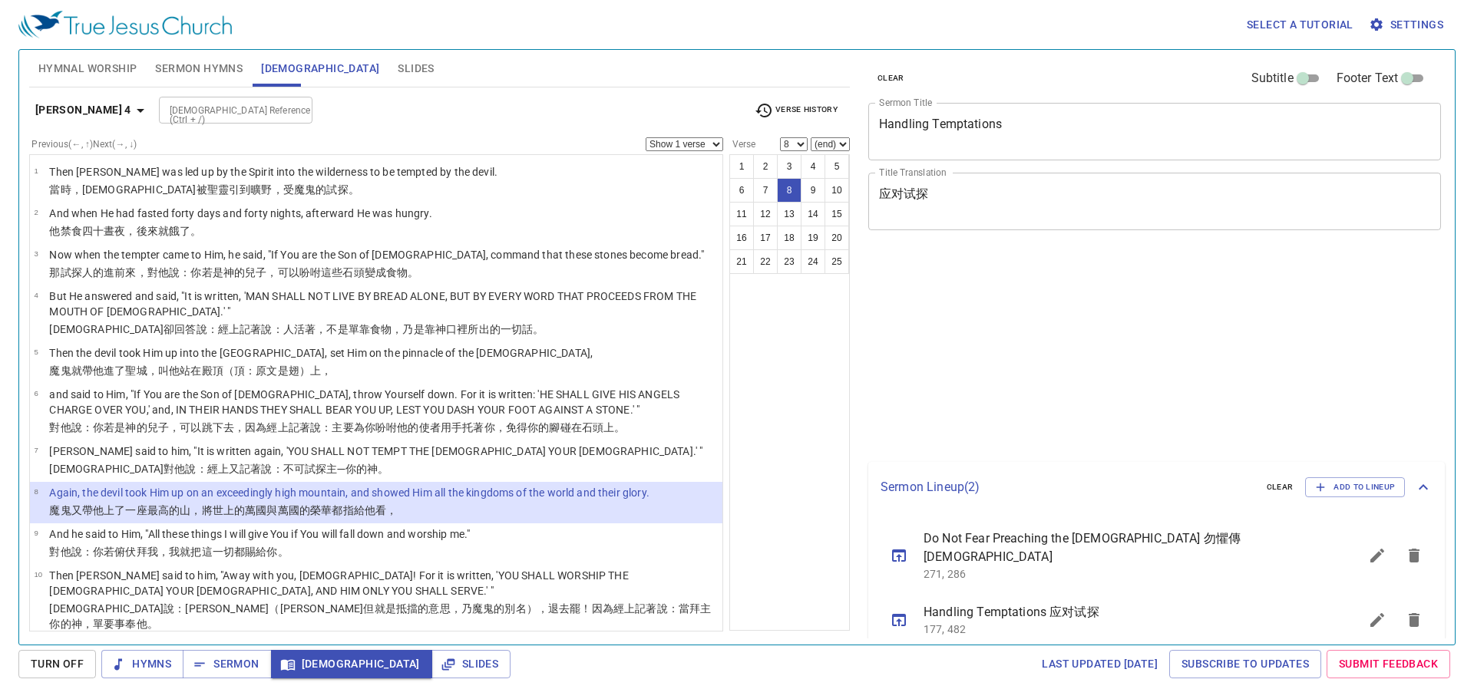
select select "8"
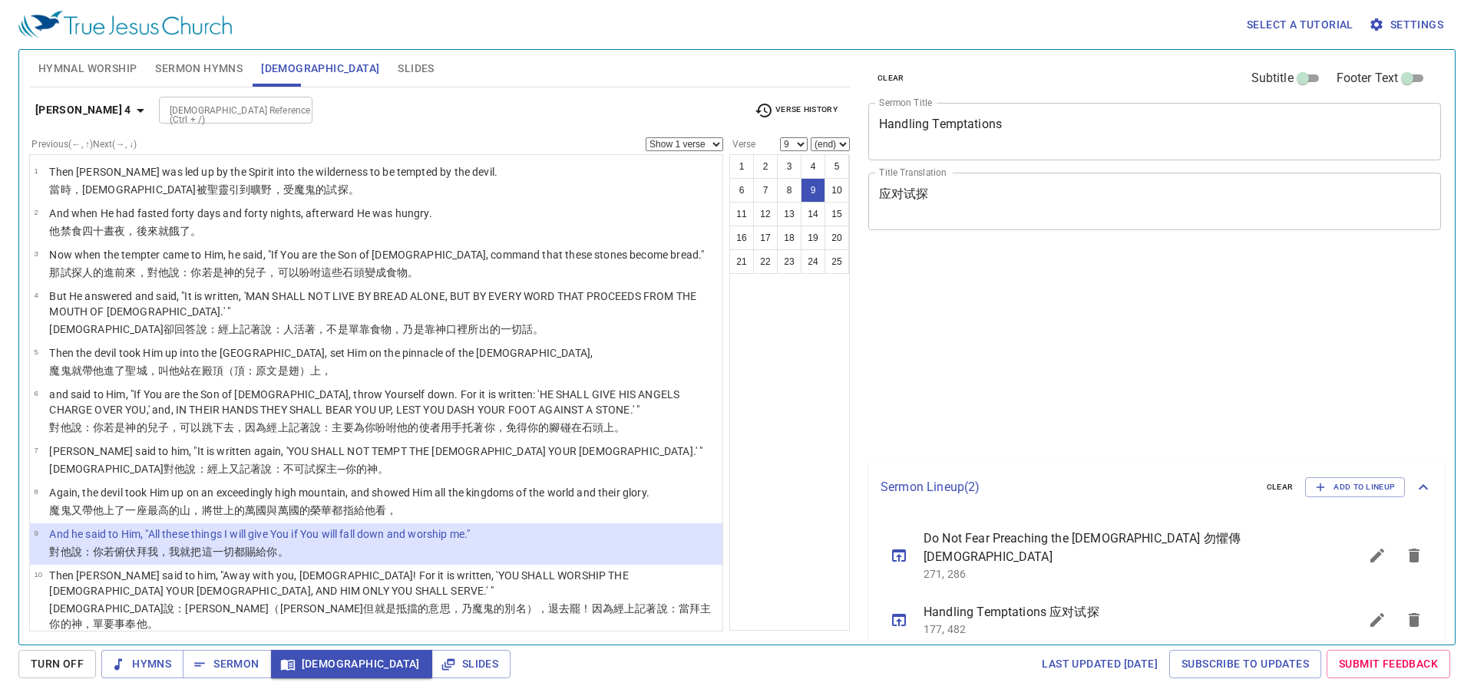
select select "9"
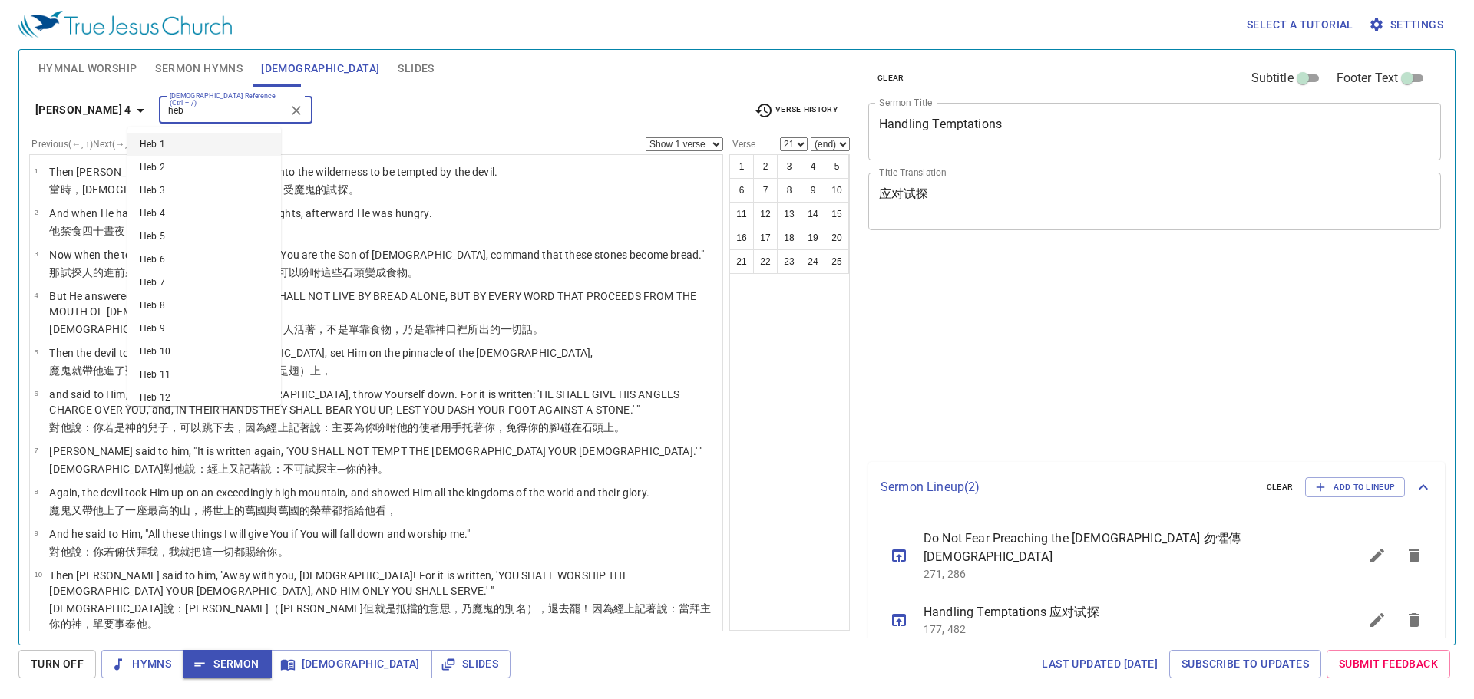
select select "21"
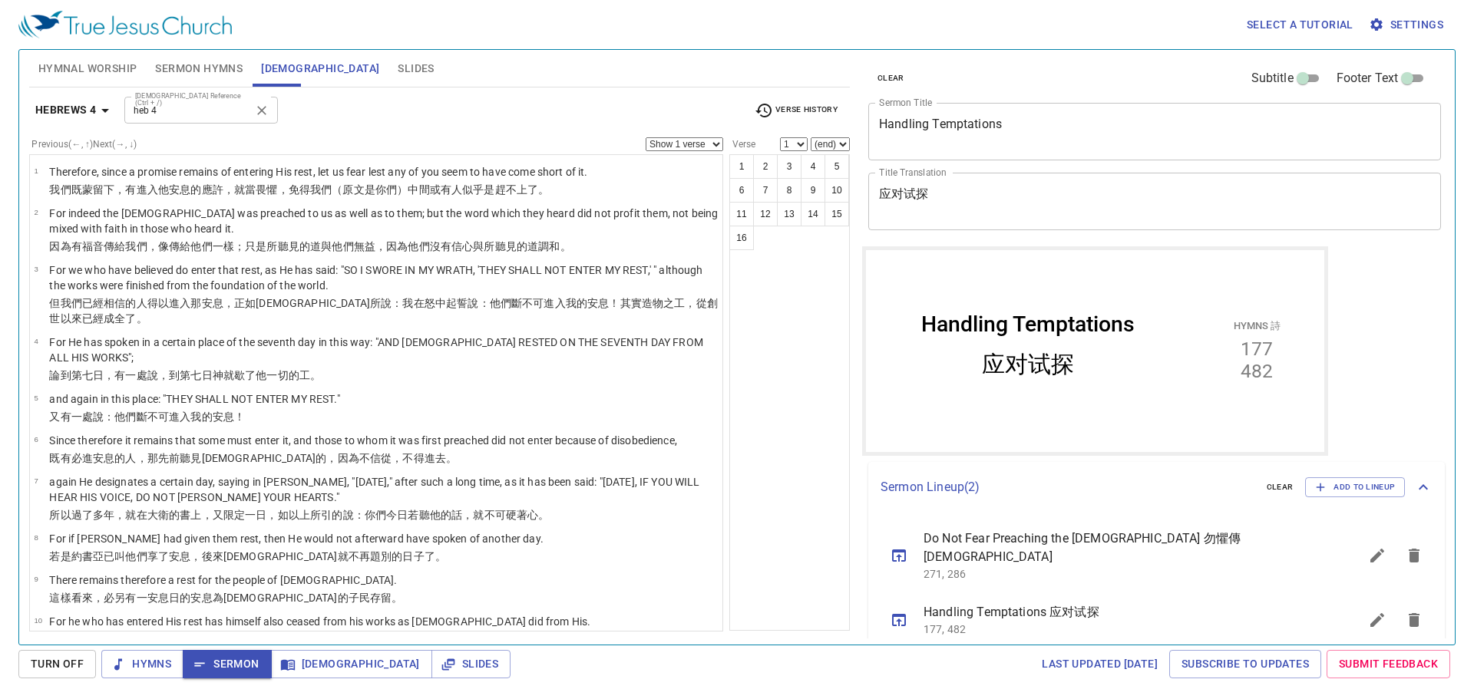
type input "Heb 4"
select select "1"
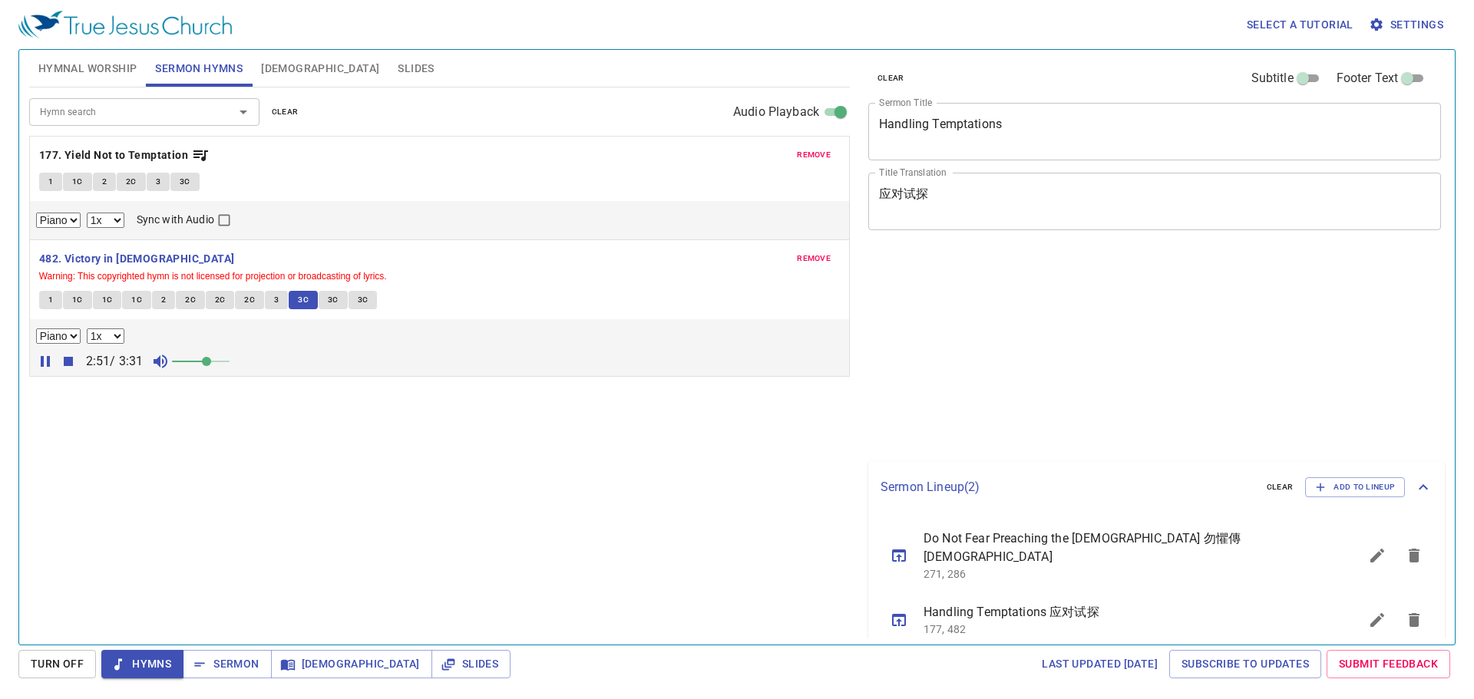
select select "1"
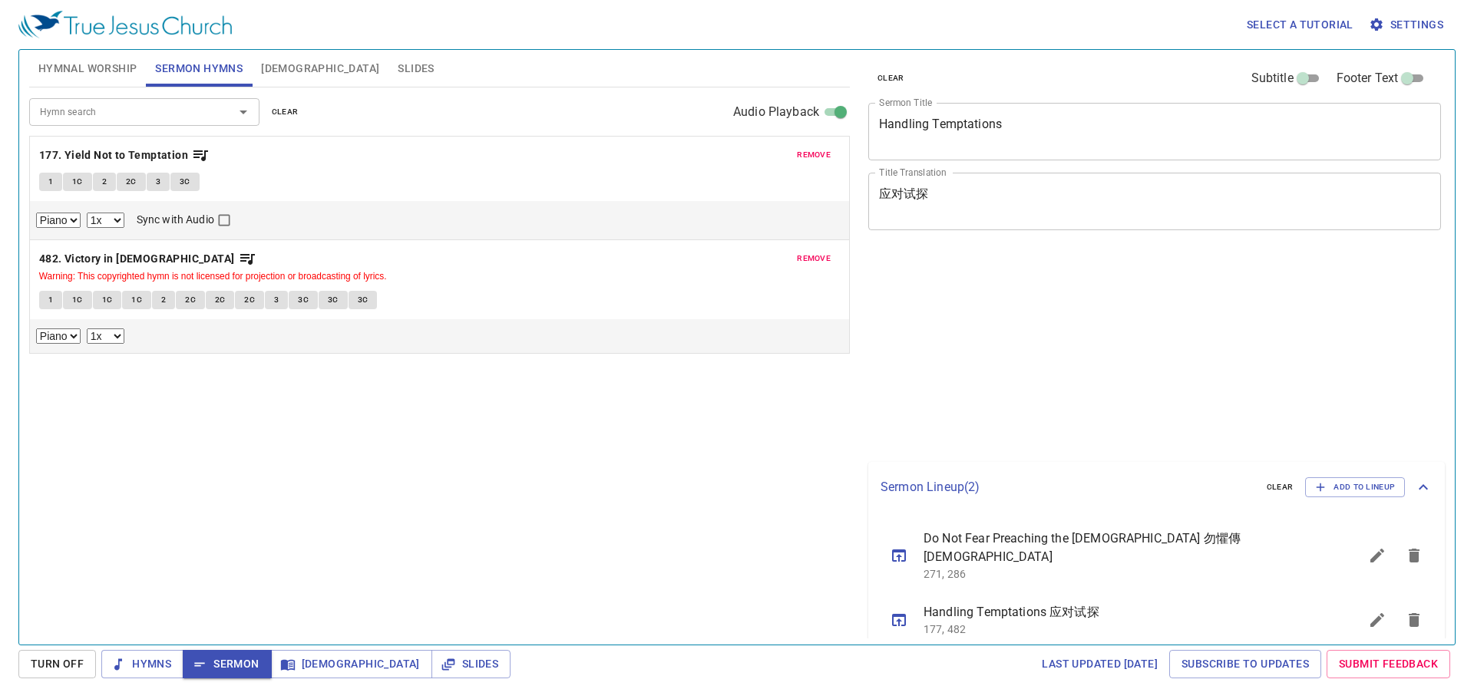
select select "1"
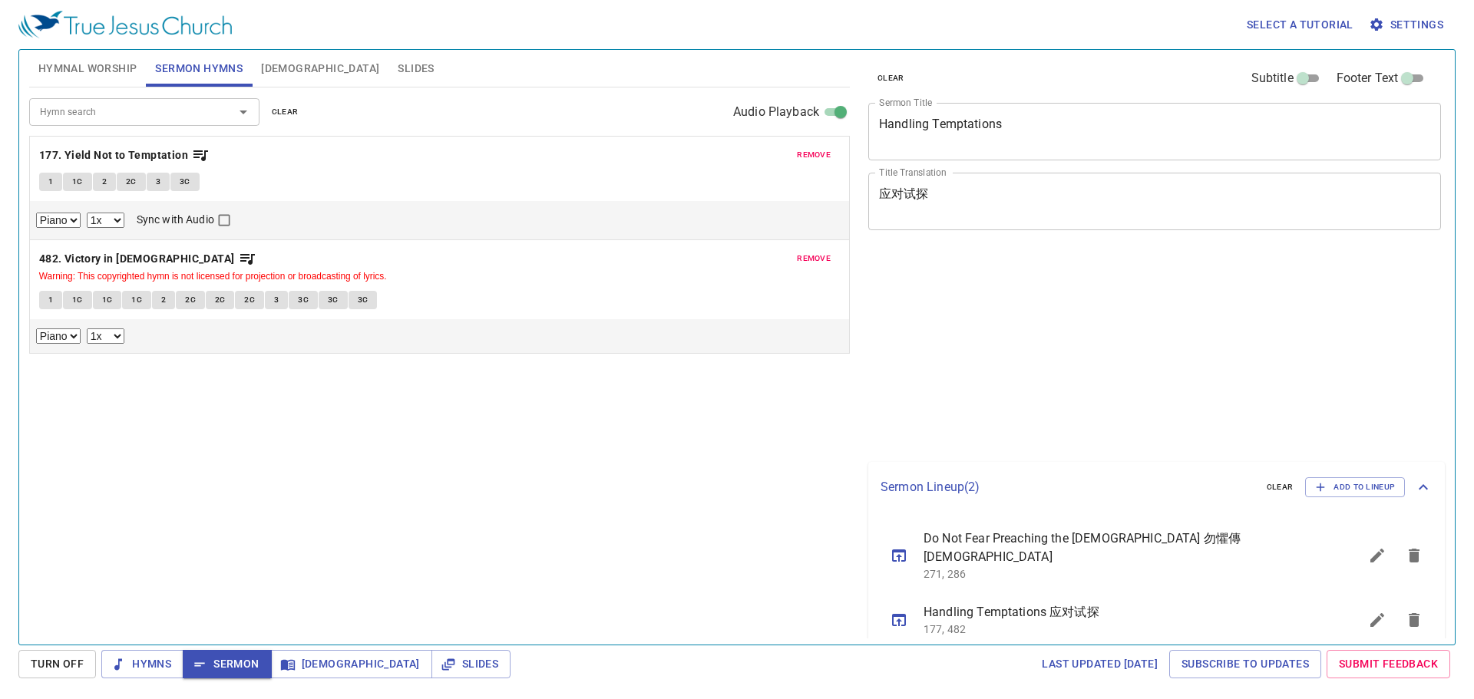
select select "1"
